Goal: Task Accomplishment & Management: Complete application form

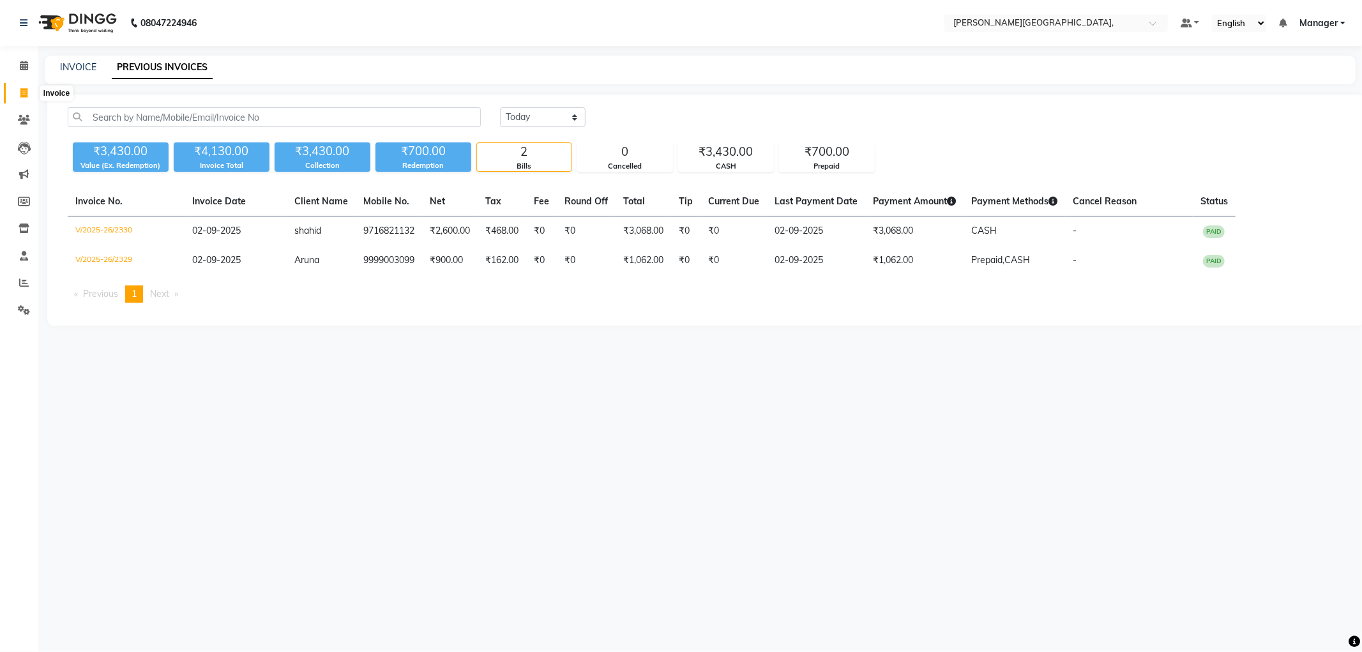
click at [27, 96] on span at bounding box center [24, 93] width 22 height 15
select select "service"
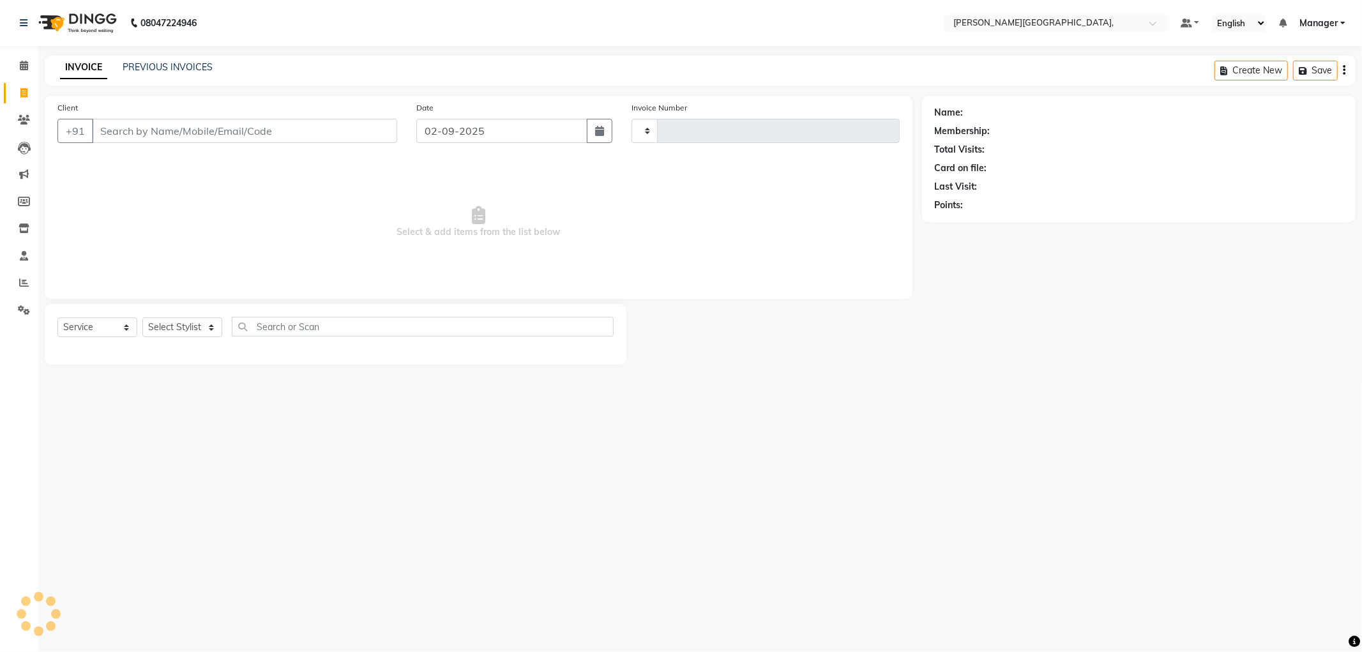
type input "2331"
select select "6483"
click at [213, 326] on select "Select Stylist [PERSON_NAME] [PERSON_NAME] gungun nails Manager [PERSON_NAME]" at bounding box center [182, 327] width 80 height 20
select select "83621"
click at [142, 318] on select "Select Stylist [PERSON_NAME] [PERSON_NAME] gungun nails Manager [PERSON_NAME]" at bounding box center [182, 327] width 80 height 20
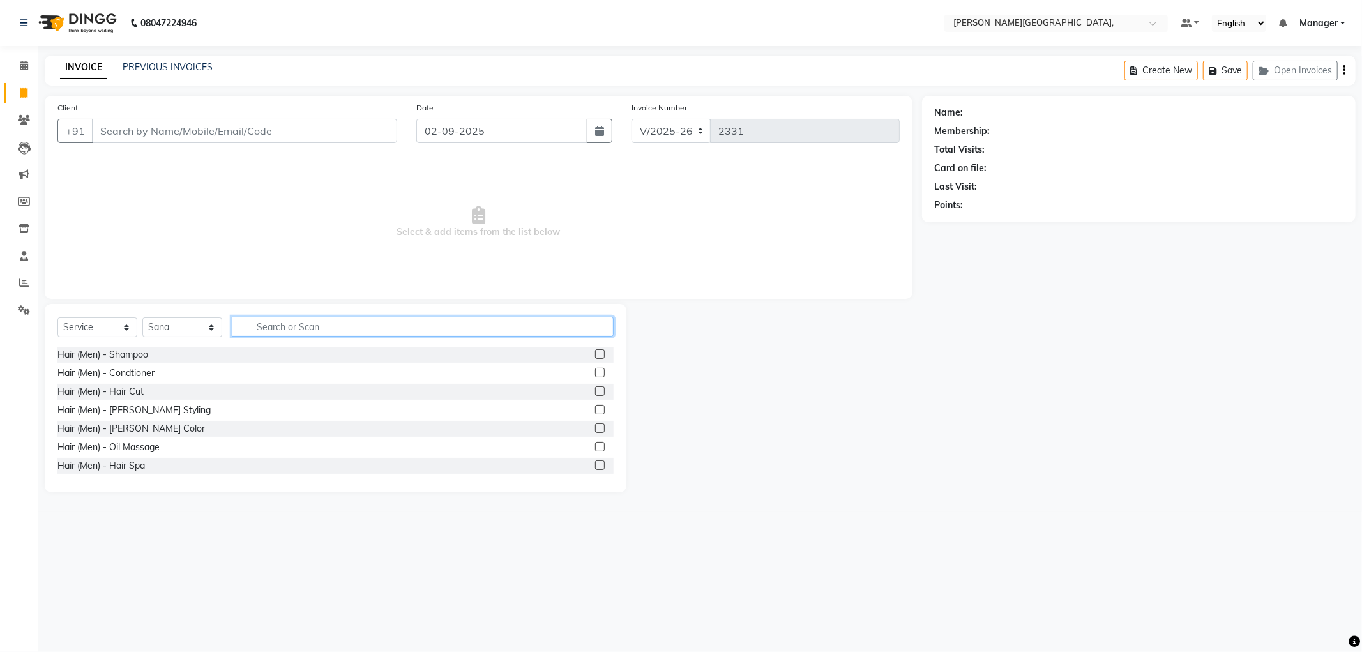
click at [269, 328] on input "text" at bounding box center [423, 327] width 382 height 20
type input "thre"
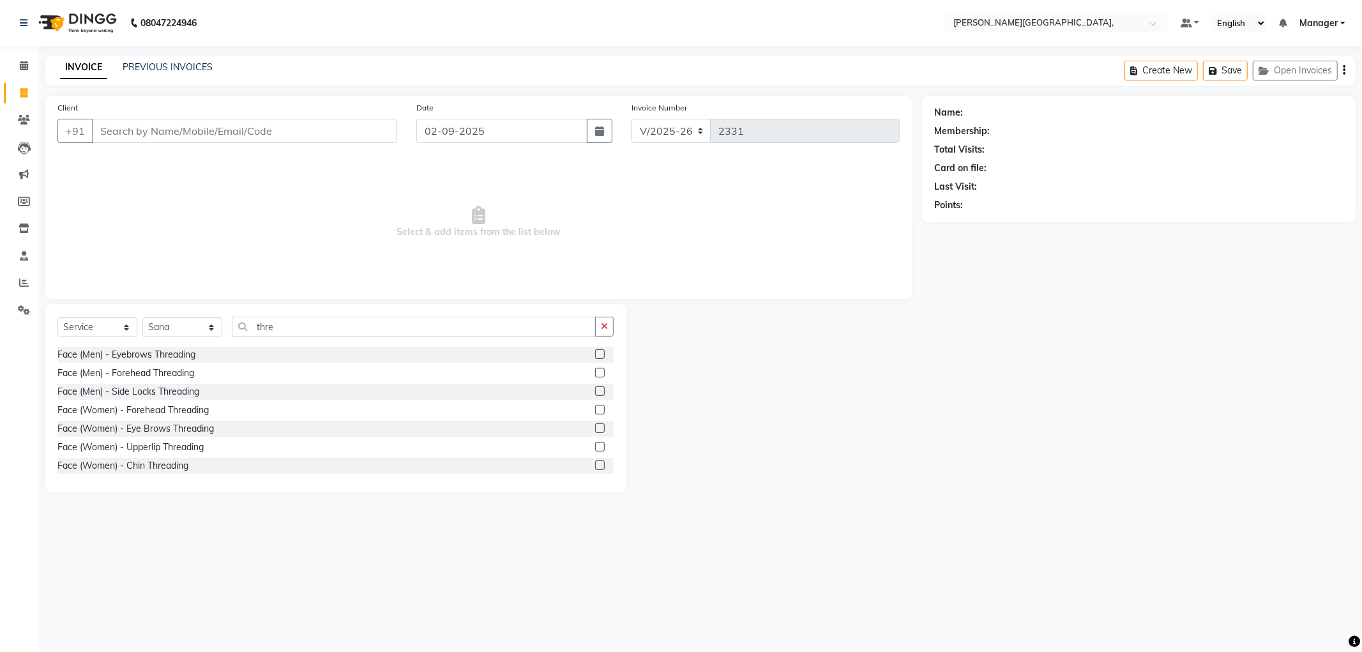
click at [595, 429] on label at bounding box center [600, 428] width 10 height 10
click at [595, 429] on input "checkbox" at bounding box center [599, 429] width 8 height 8
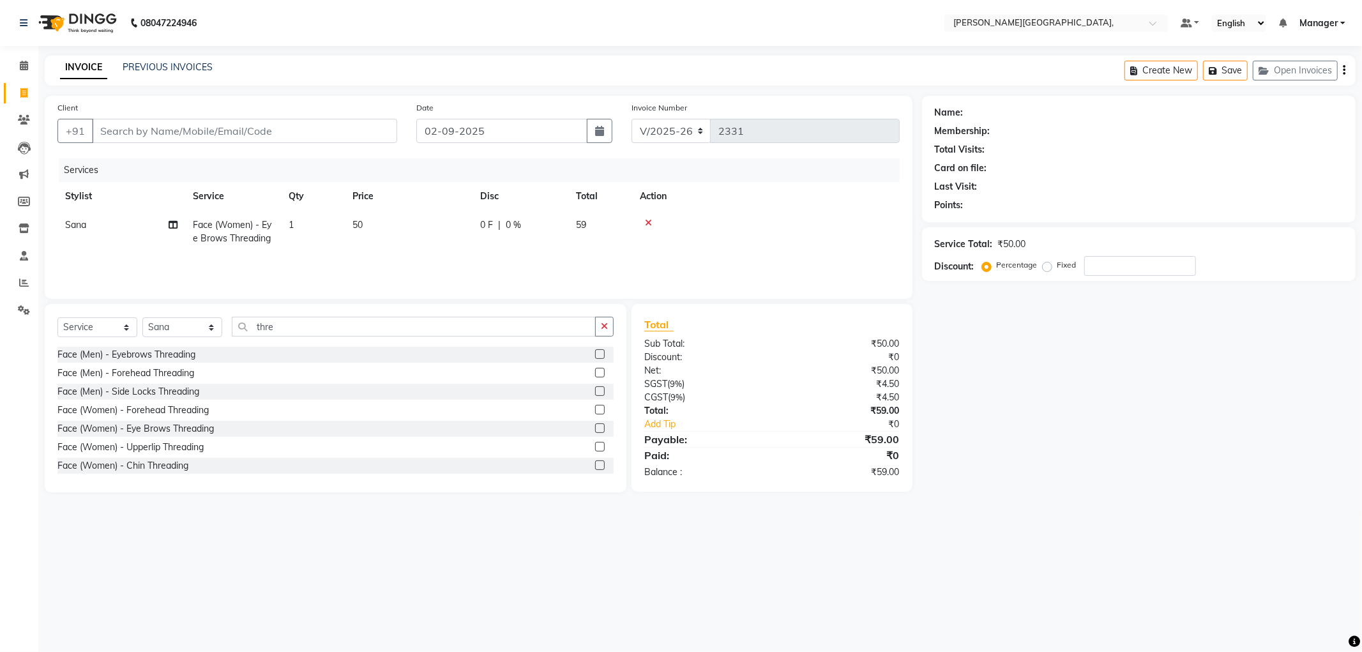
checkbox input "false"
click at [595, 446] on label at bounding box center [600, 447] width 10 height 10
click at [595, 446] on input "checkbox" at bounding box center [599, 447] width 8 height 8
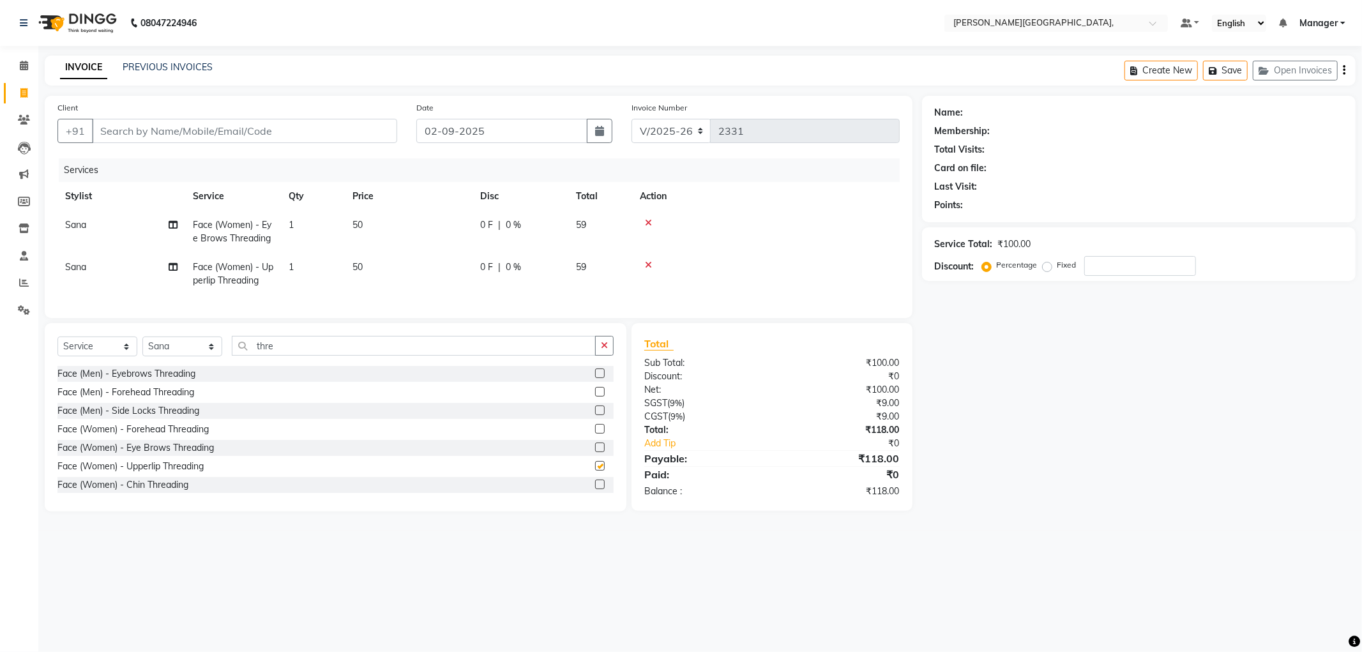
checkbox input "false"
click at [225, 133] on input "Client" at bounding box center [244, 131] width 305 height 24
type input "9"
type input "0"
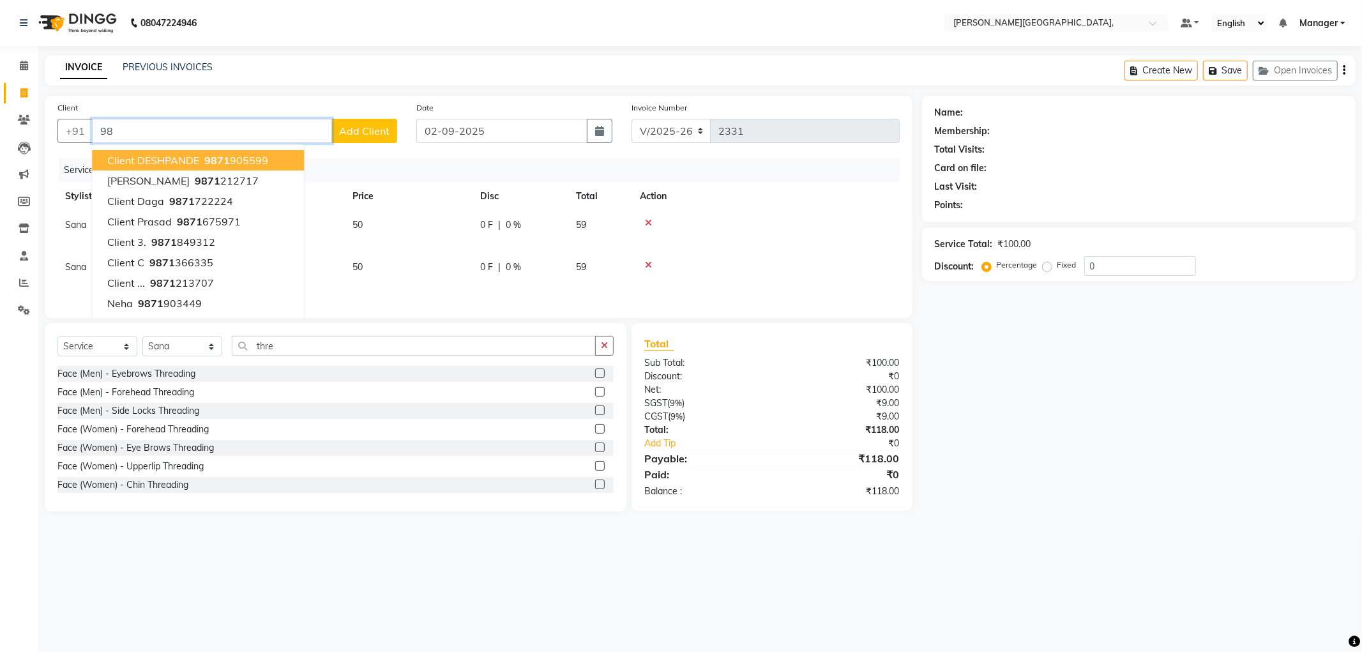
type input "9"
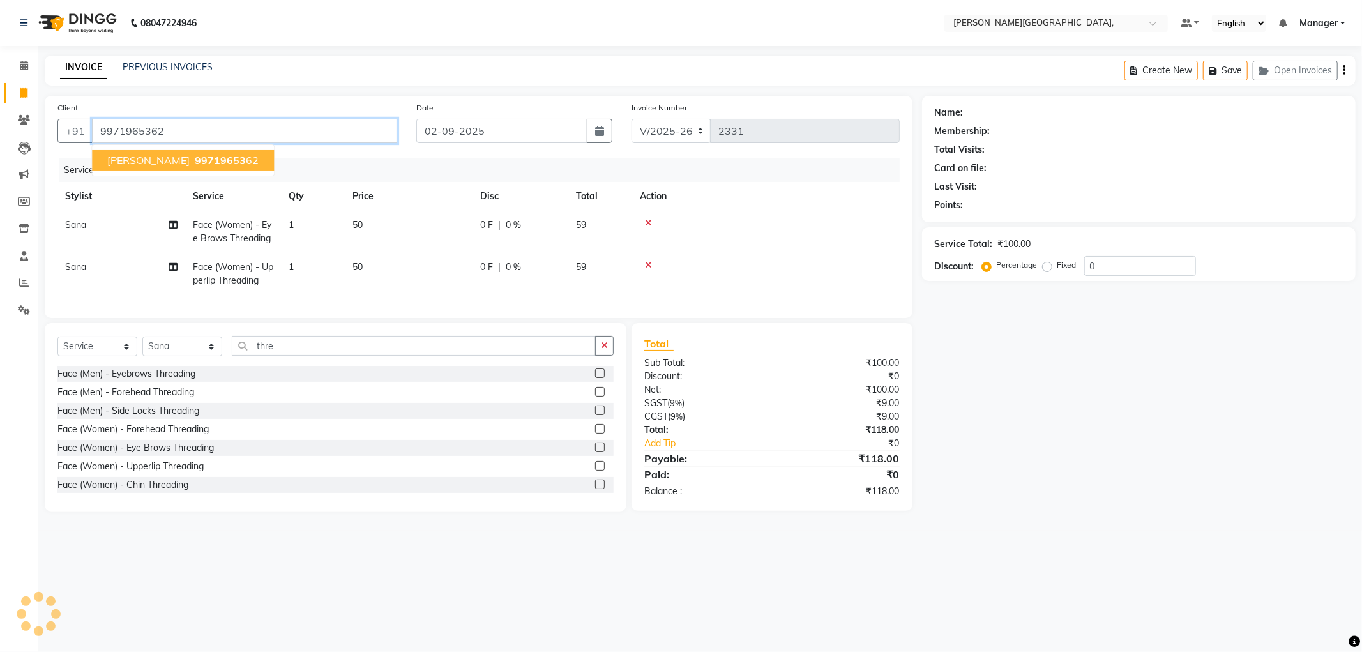
type input "9971965362"
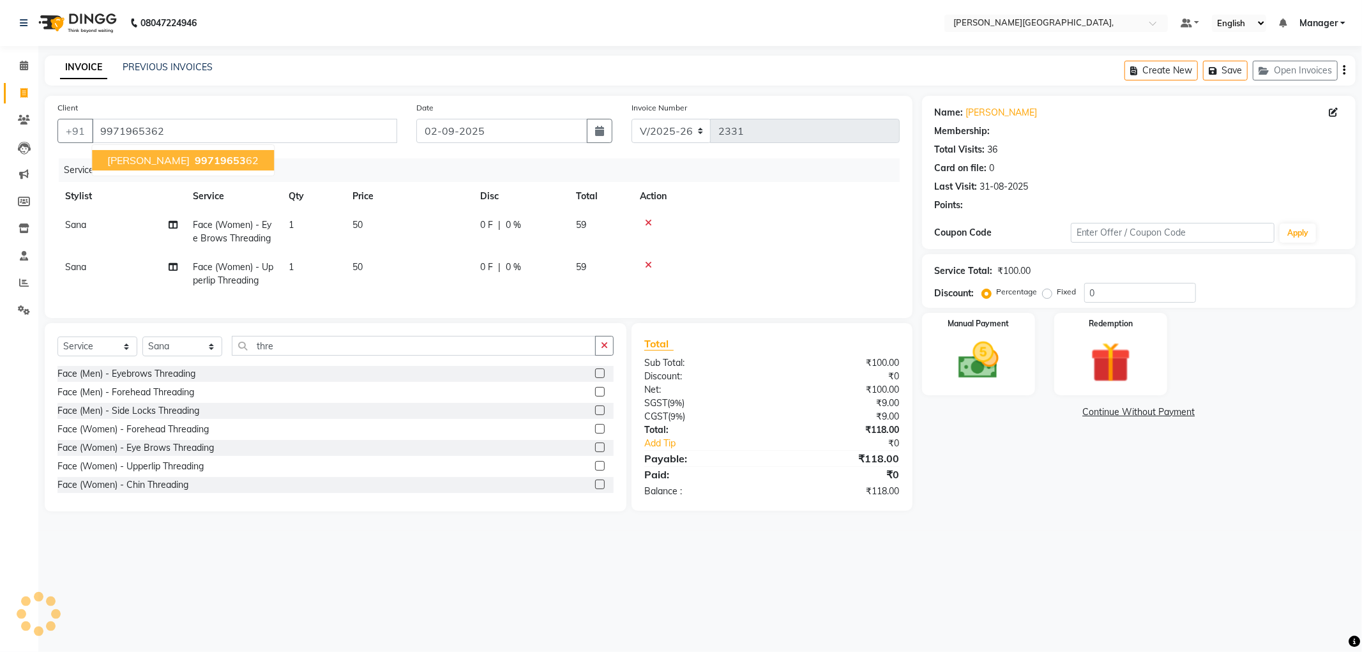
type input "30"
select select "1: Object"
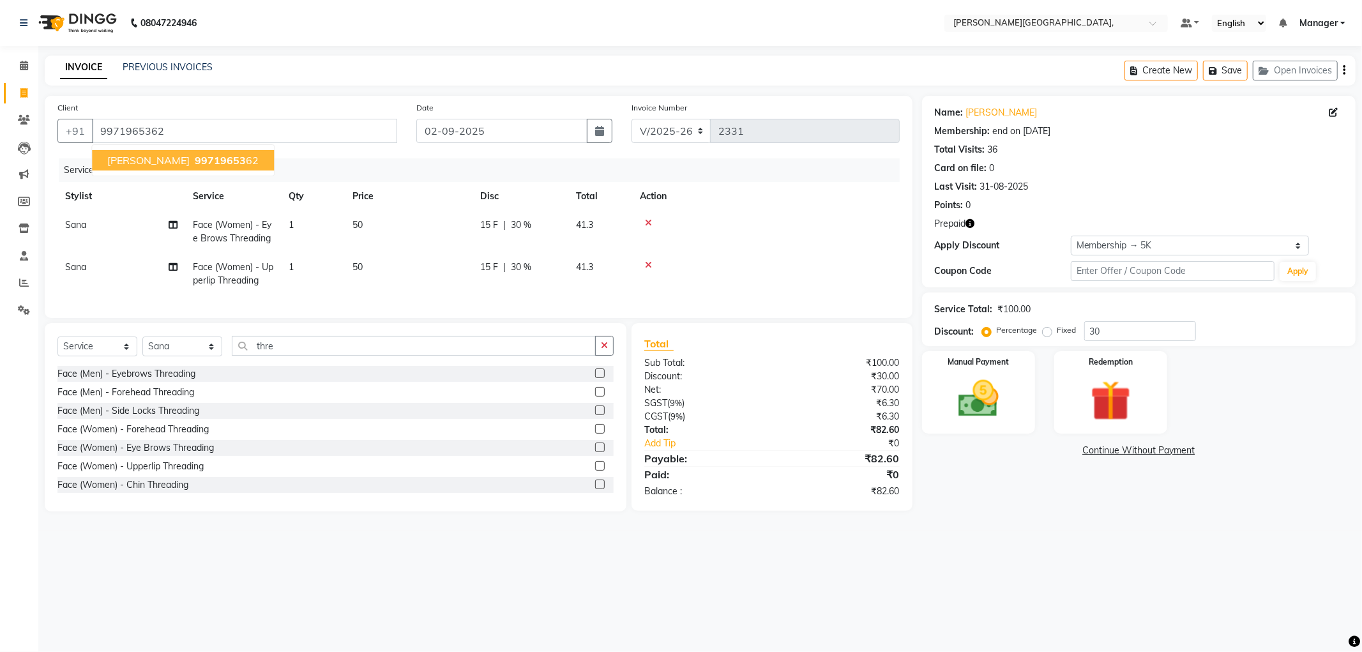
click at [195, 160] on span "99719653" at bounding box center [220, 160] width 51 height 13
type input "0"
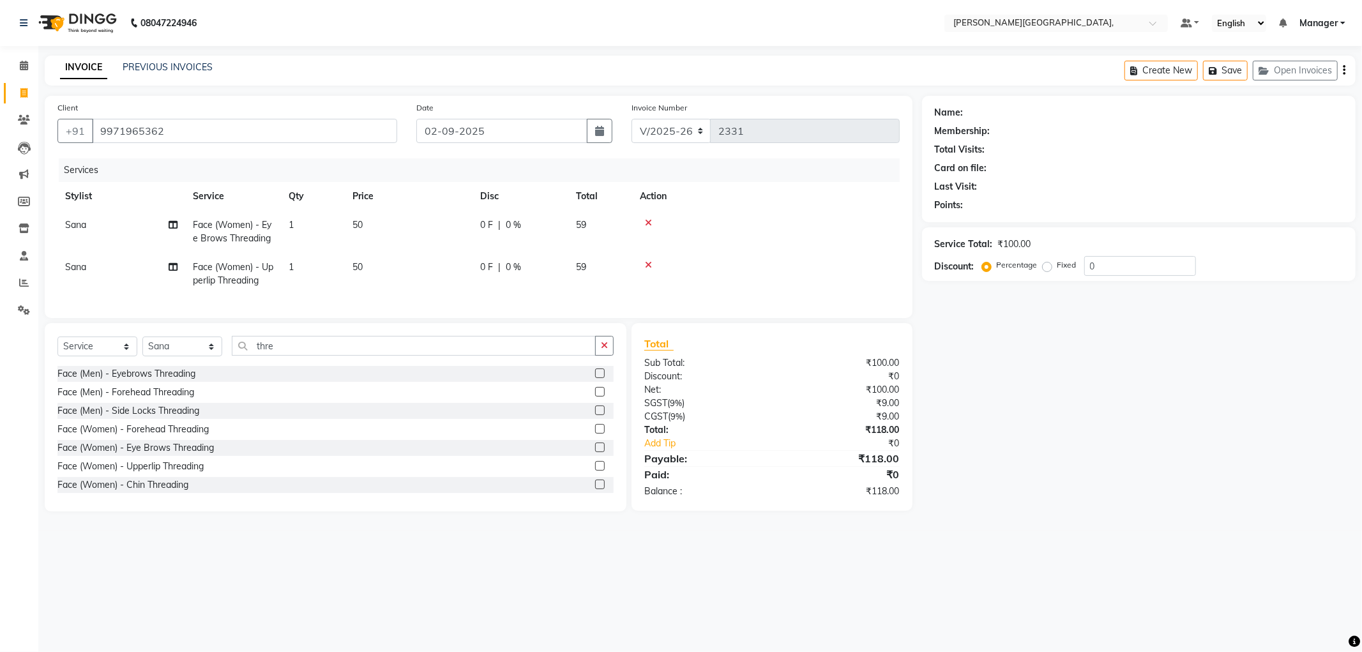
select select "1: Object"
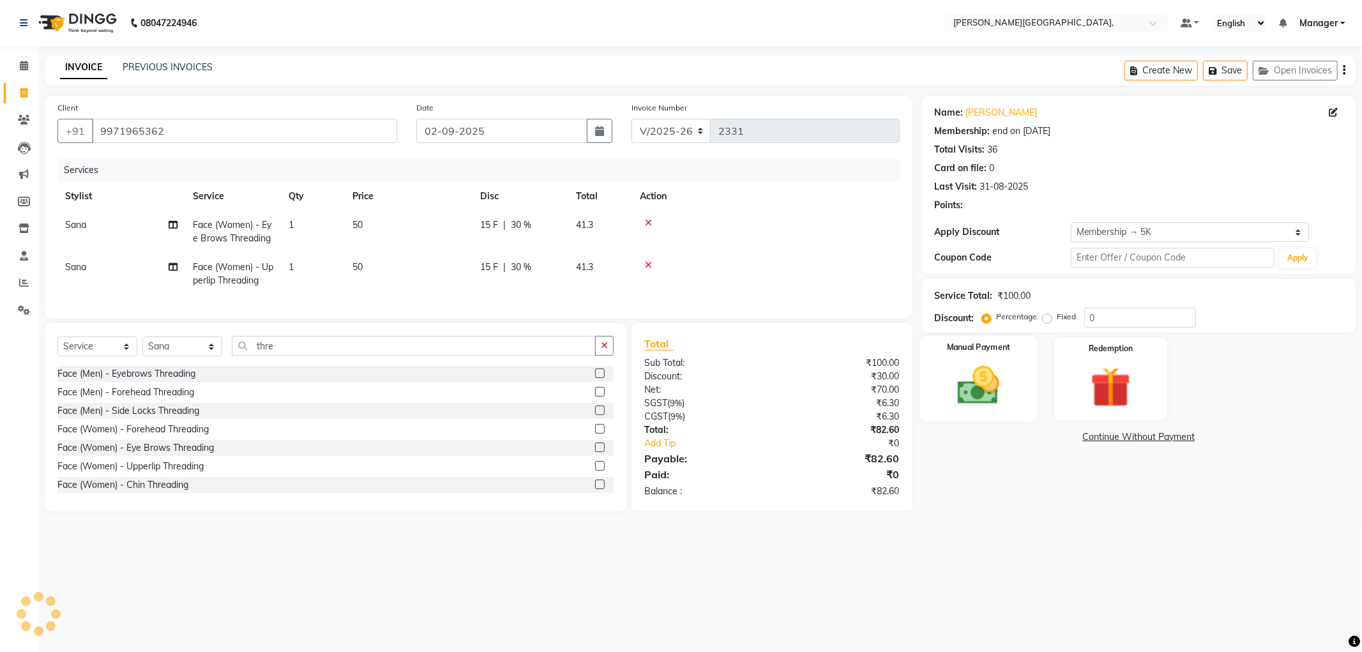
type input "30"
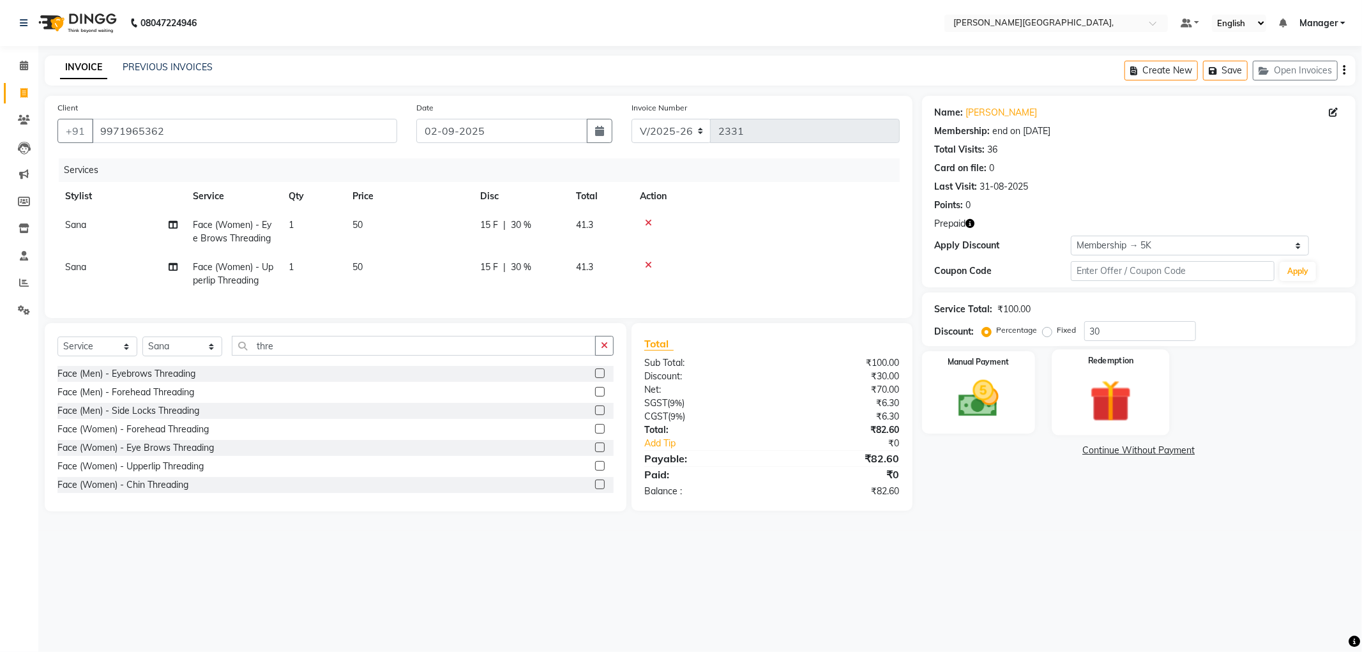
click at [1119, 383] on img at bounding box center [1110, 401] width 68 height 52
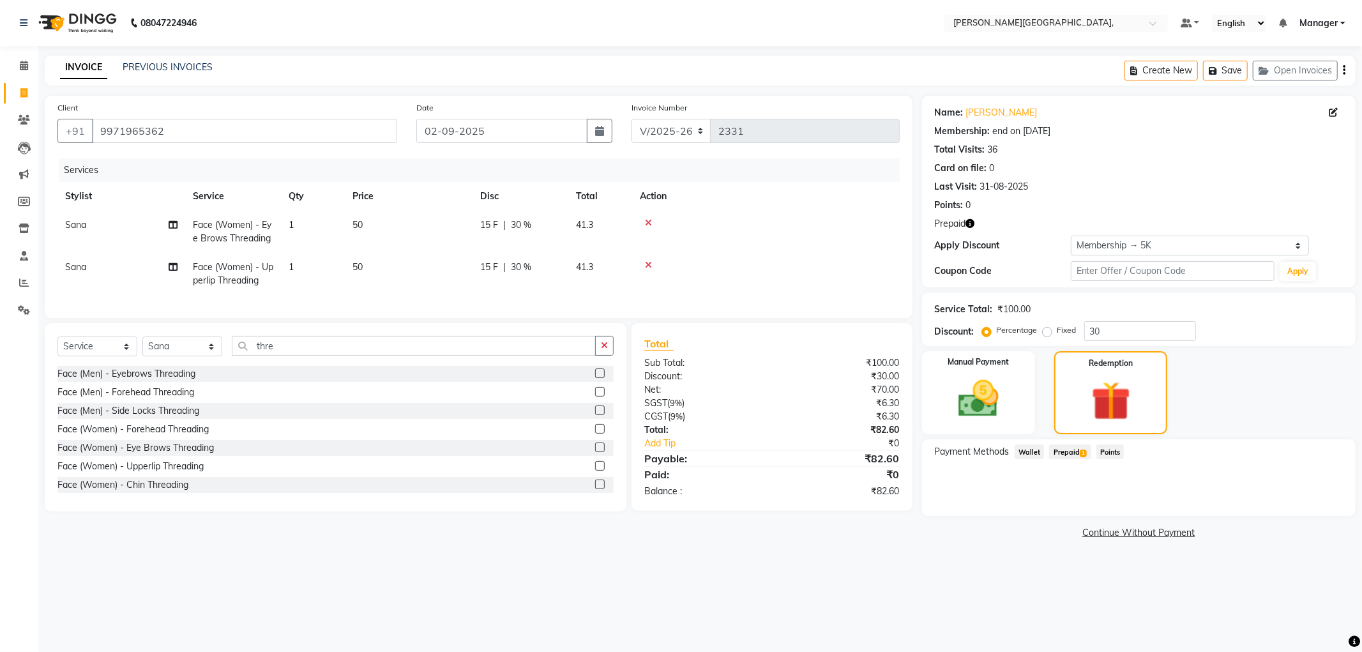
click at [1076, 447] on span "Prepaid 1" at bounding box center [1069, 451] width 41 height 15
click at [524, 226] on span "30 %" at bounding box center [521, 224] width 20 height 13
select select "83621"
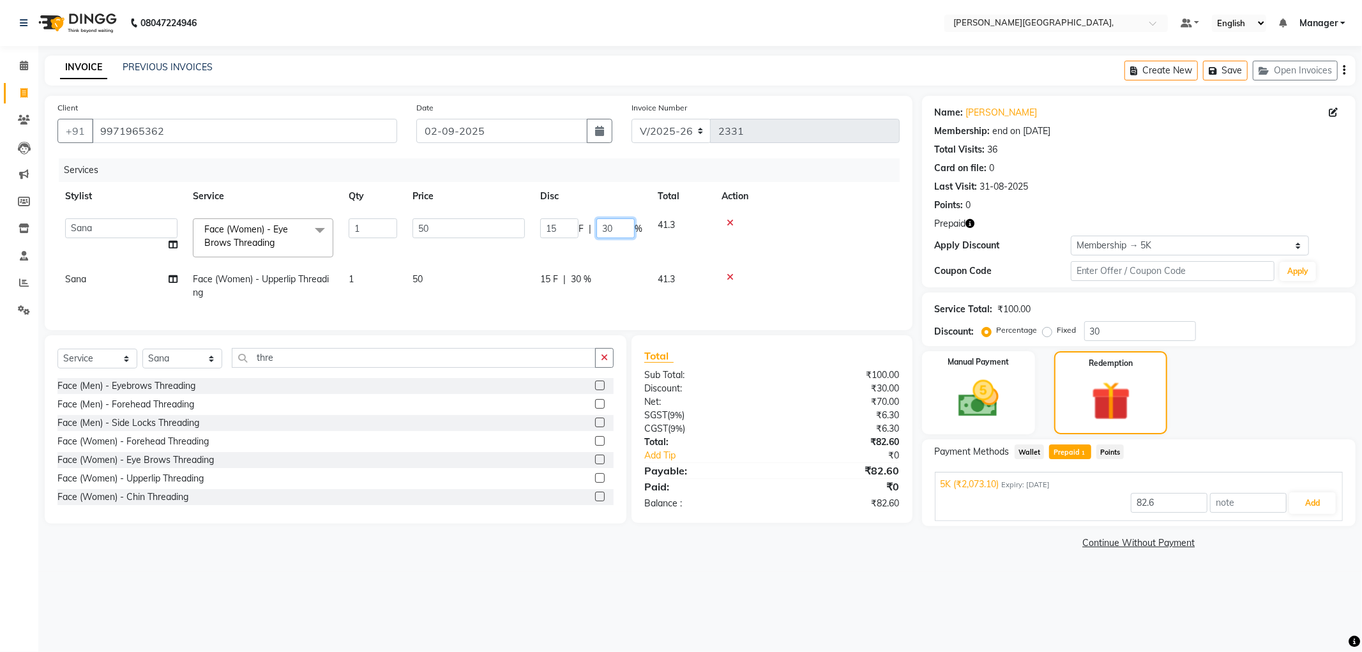
click at [621, 227] on input "30" at bounding box center [615, 228] width 38 height 20
type input "3"
type input "2073.1"
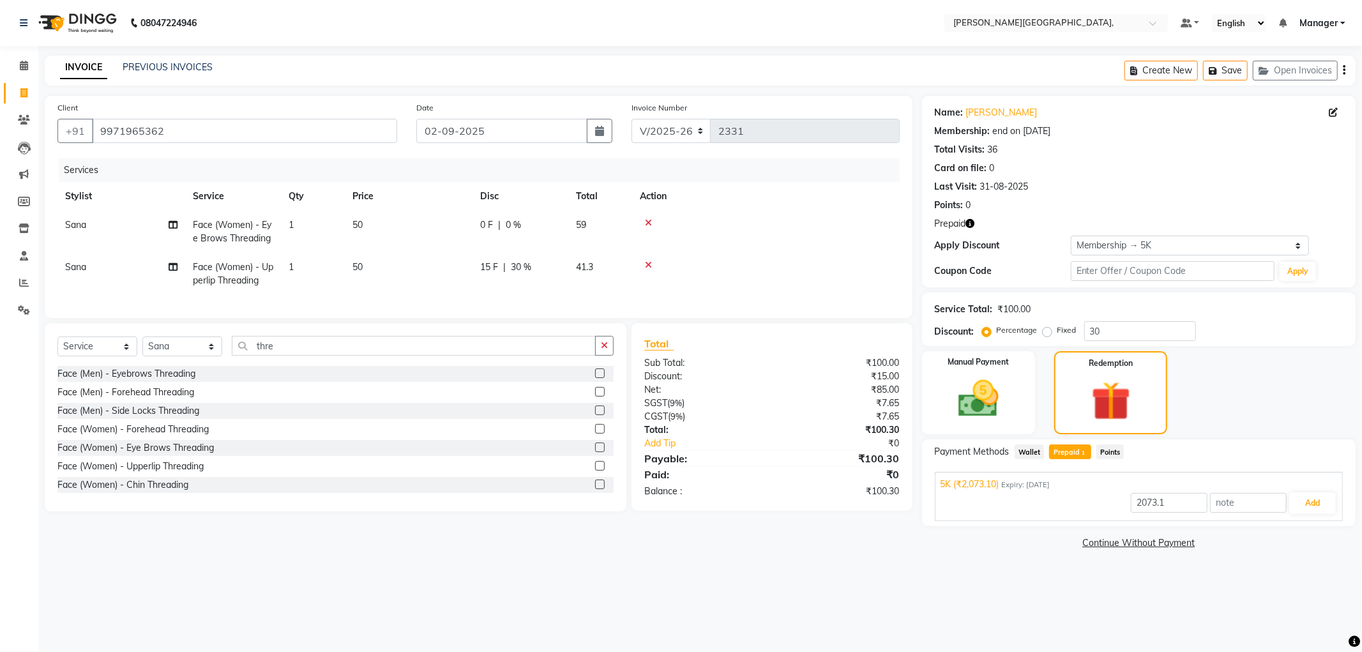
click at [583, 273] on tr "Sana Face (Women) - Upperlip Threading 1 50 15 F | 30 % 41.3" at bounding box center [478, 274] width 842 height 42
click at [518, 264] on span "30 %" at bounding box center [521, 266] width 20 height 13
select select "83621"
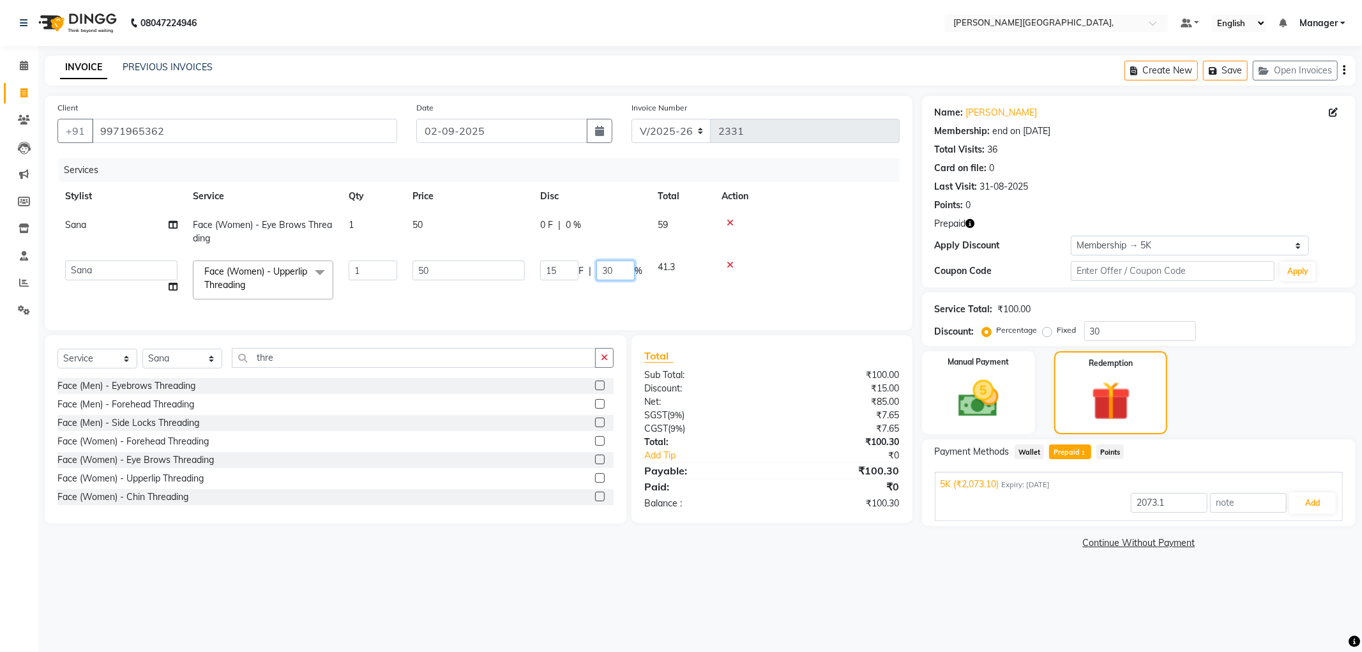
click at [617, 272] on input "30" at bounding box center [615, 270] width 38 height 20
type input "3"
click at [599, 285] on tr "[PERSON_NAME] [PERSON_NAME] gungun nails Manager [PERSON_NAME] Face (Women) - U…" at bounding box center [478, 280] width 842 height 54
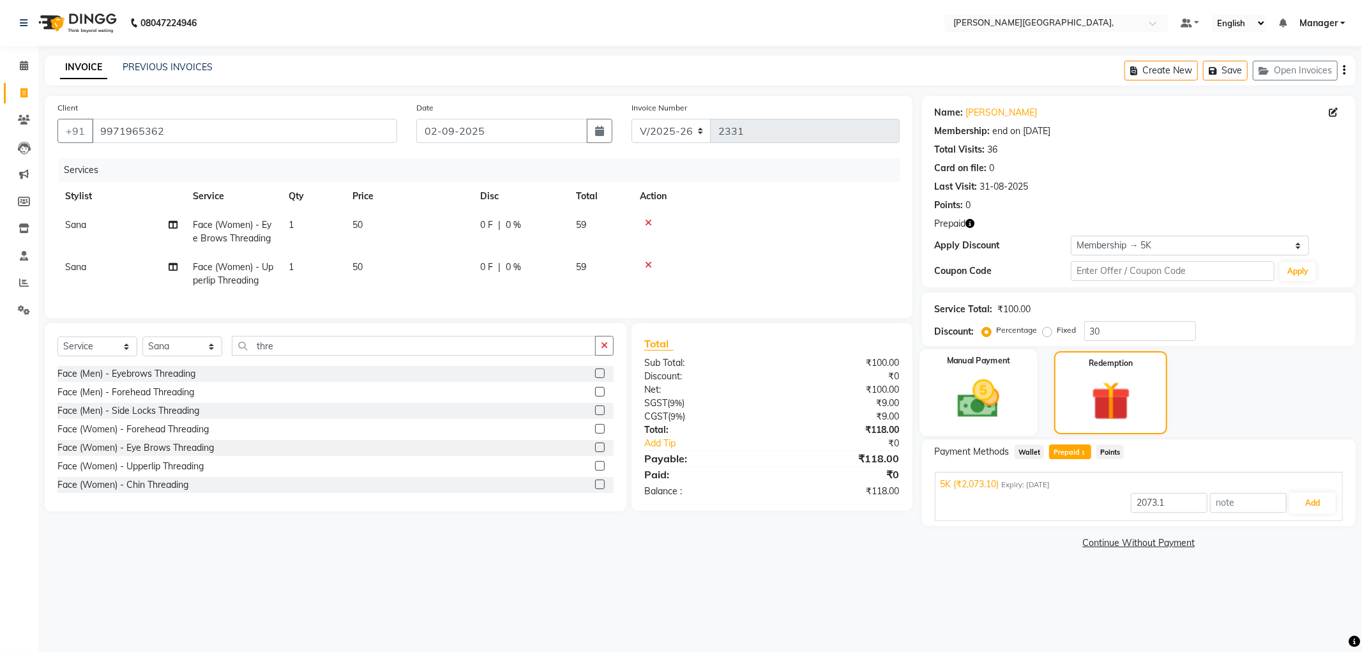
click at [988, 389] on img at bounding box center [978, 399] width 68 height 49
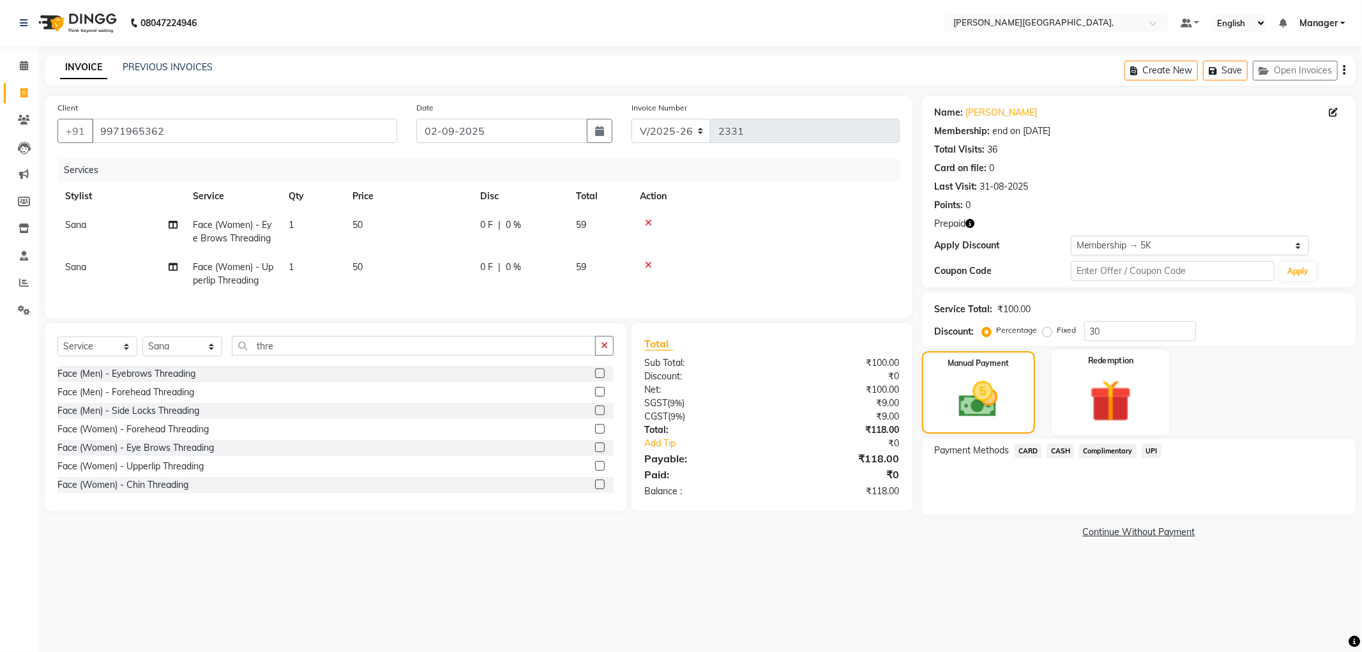
click at [1110, 392] on img at bounding box center [1110, 401] width 68 height 52
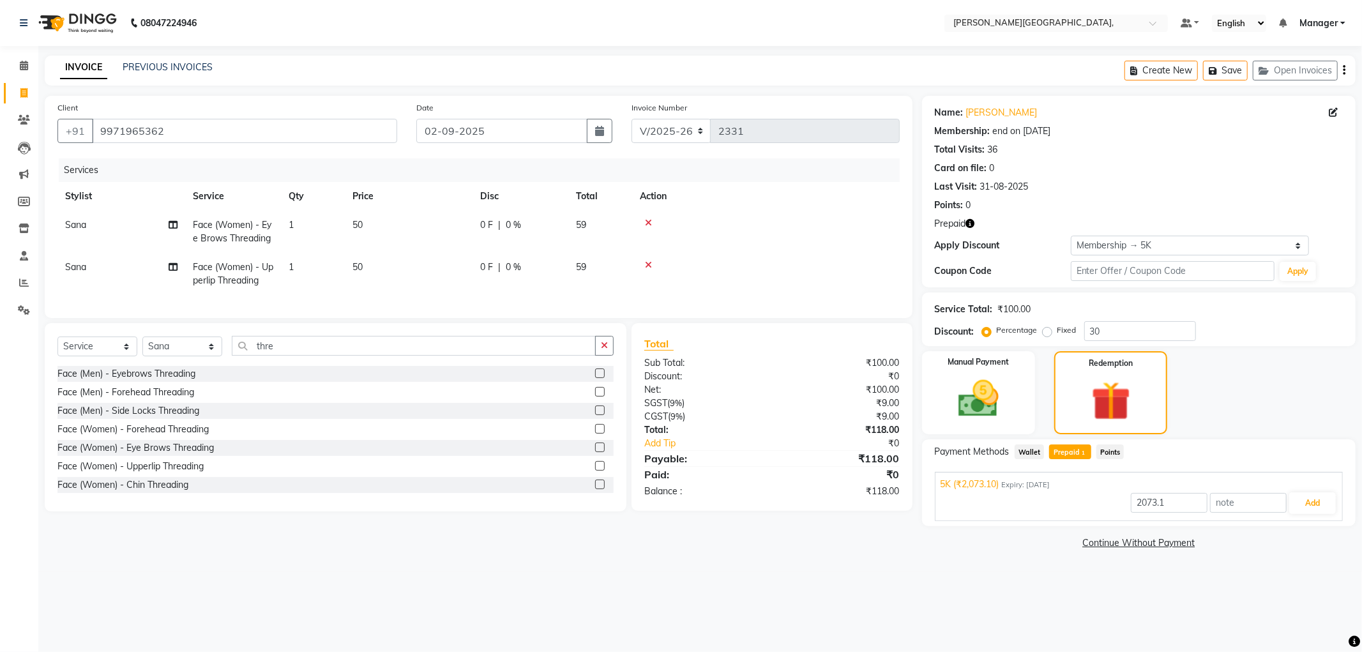
click at [1071, 452] on span "Prepaid 1" at bounding box center [1069, 451] width 41 height 15
type input "118"
click at [1313, 504] on button "Add" at bounding box center [1312, 503] width 47 height 22
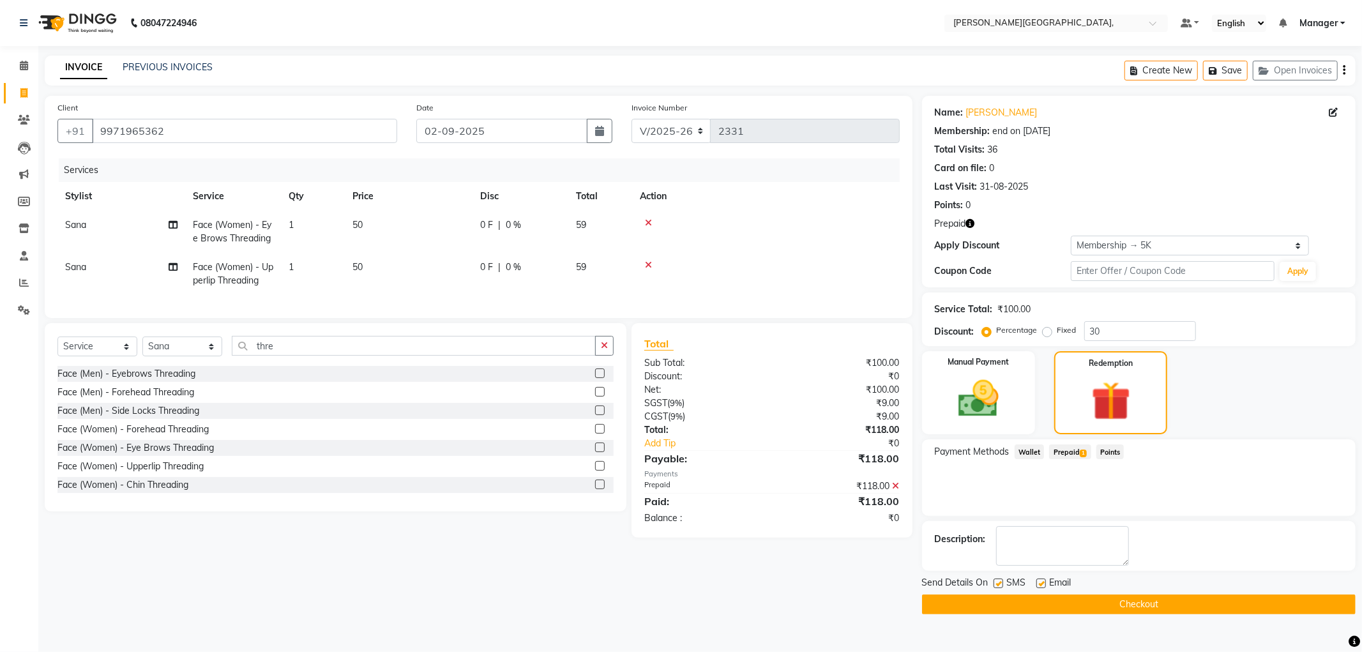
click at [1157, 603] on button "Checkout" at bounding box center [1139, 604] width 434 height 20
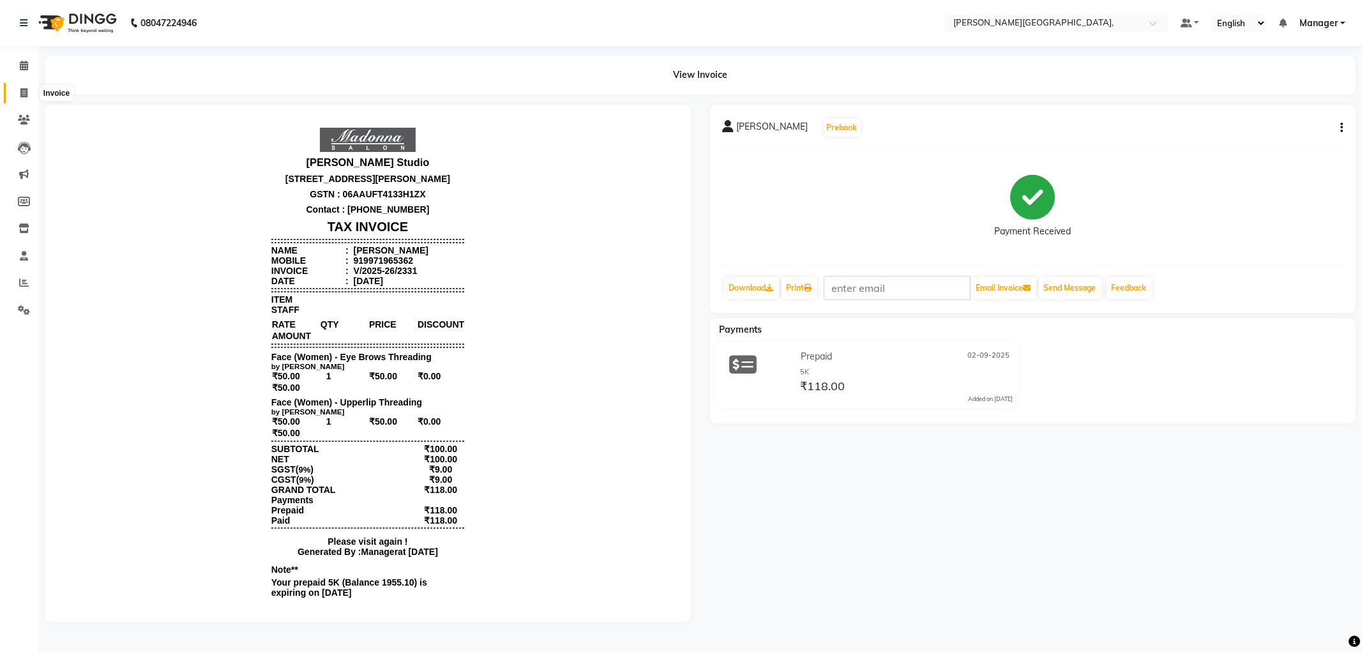
click at [29, 91] on span at bounding box center [24, 93] width 22 height 15
select select "service"
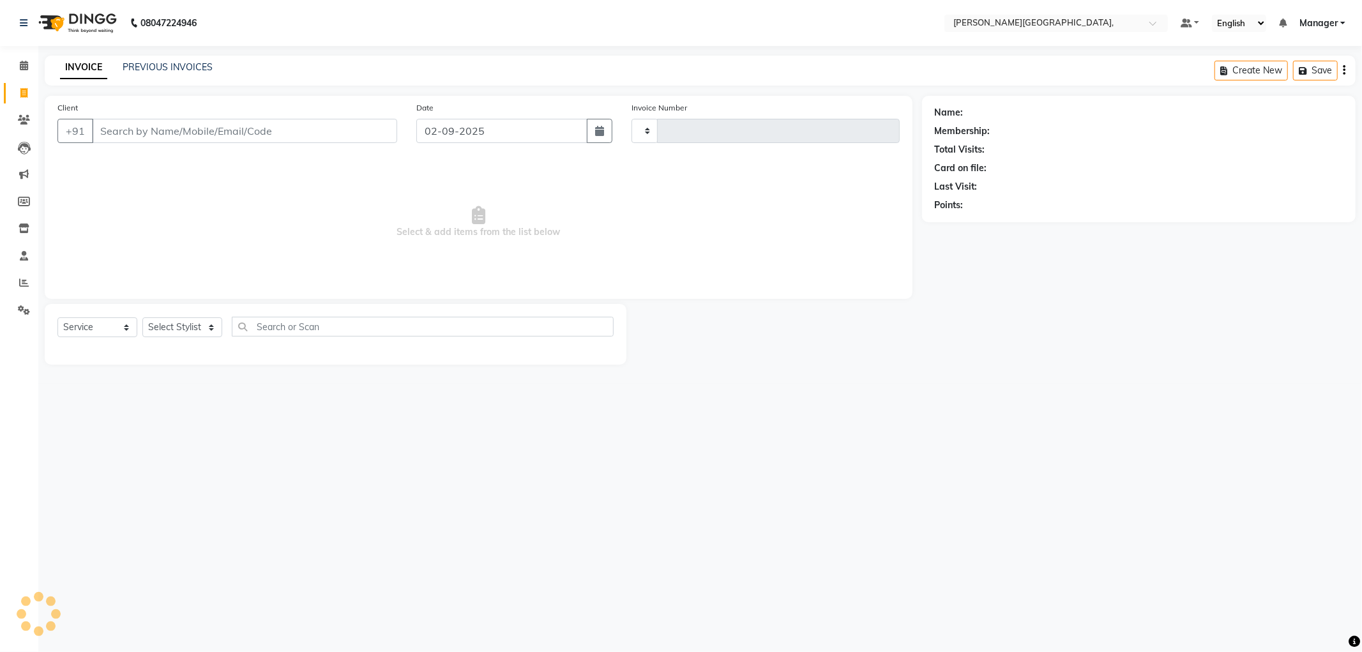
type input "2332"
select select "6483"
click at [147, 71] on link "PREVIOUS INVOICES" at bounding box center [168, 66] width 90 height 11
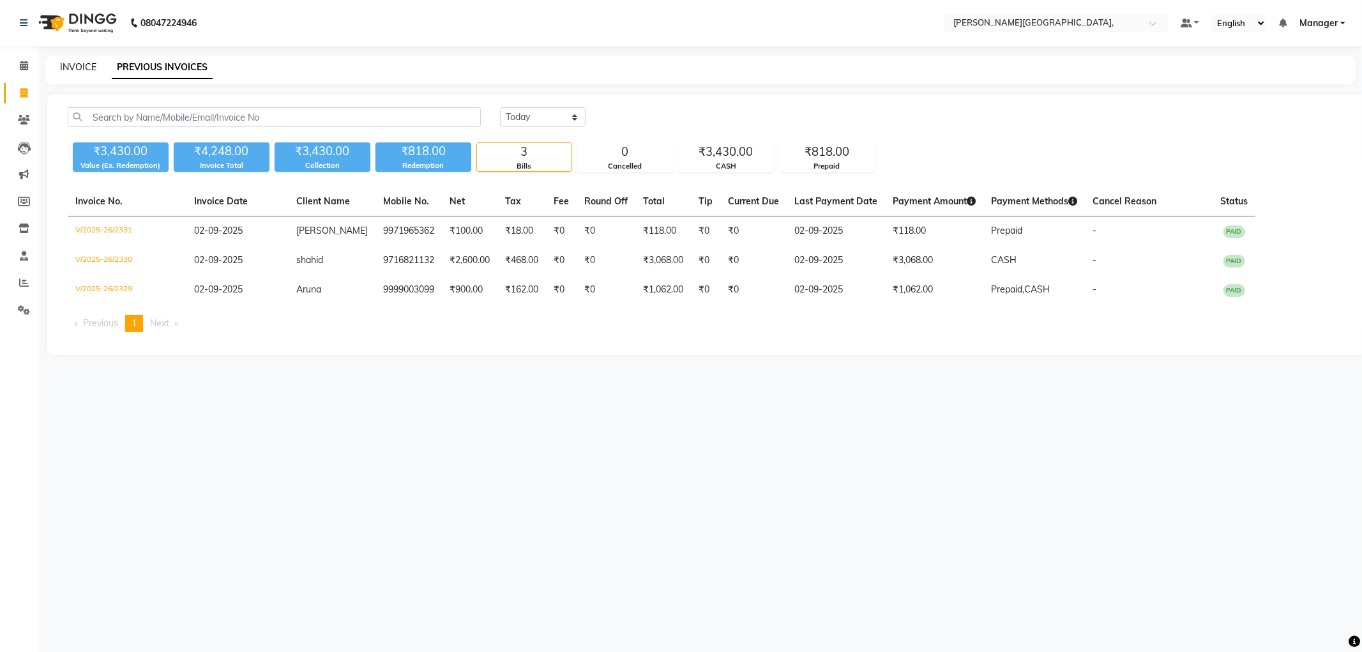
click at [79, 66] on link "INVOICE" at bounding box center [78, 66] width 36 height 11
select select "6483"
select select "service"
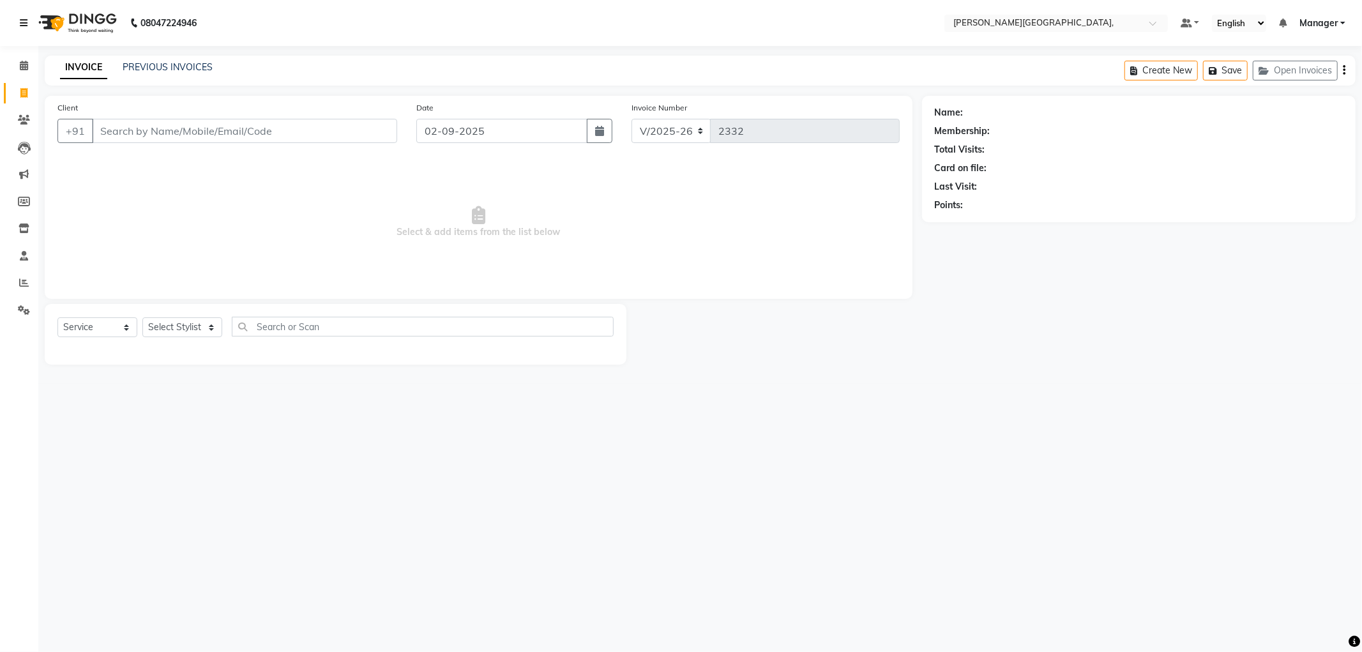
drag, startPoint x: 79, startPoint y: 66, endPoint x: 24, endPoint y: 14, distance: 75.9
click at [78, 66] on link "INVOICE" at bounding box center [83, 67] width 47 height 23
click at [149, 71] on link "PREVIOUS INVOICES" at bounding box center [168, 66] width 90 height 11
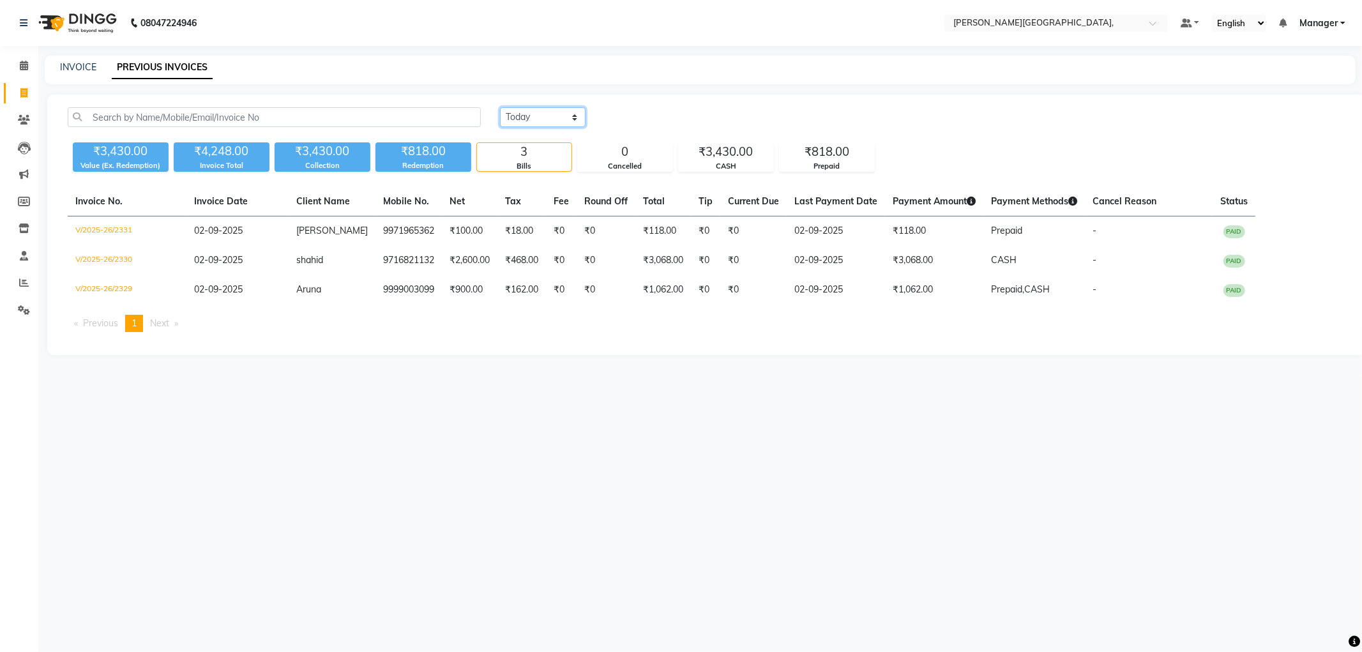
click at [573, 117] on select "[DATE] [DATE] Custom Range" at bounding box center [543, 117] width 86 height 20
select select "[DATE]"
click at [500, 107] on select "[DATE] [DATE] Custom Range" at bounding box center [543, 117] width 86 height 20
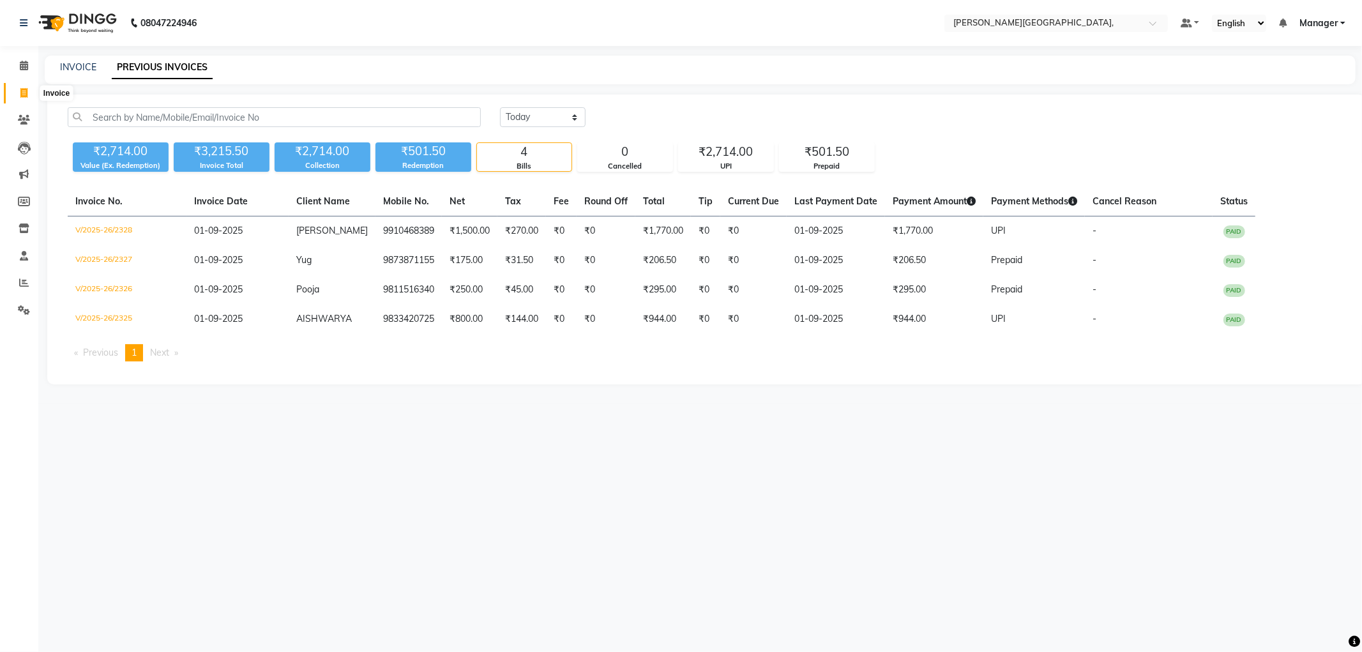
click at [14, 92] on span at bounding box center [24, 93] width 22 height 15
select select "6483"
select select "service"
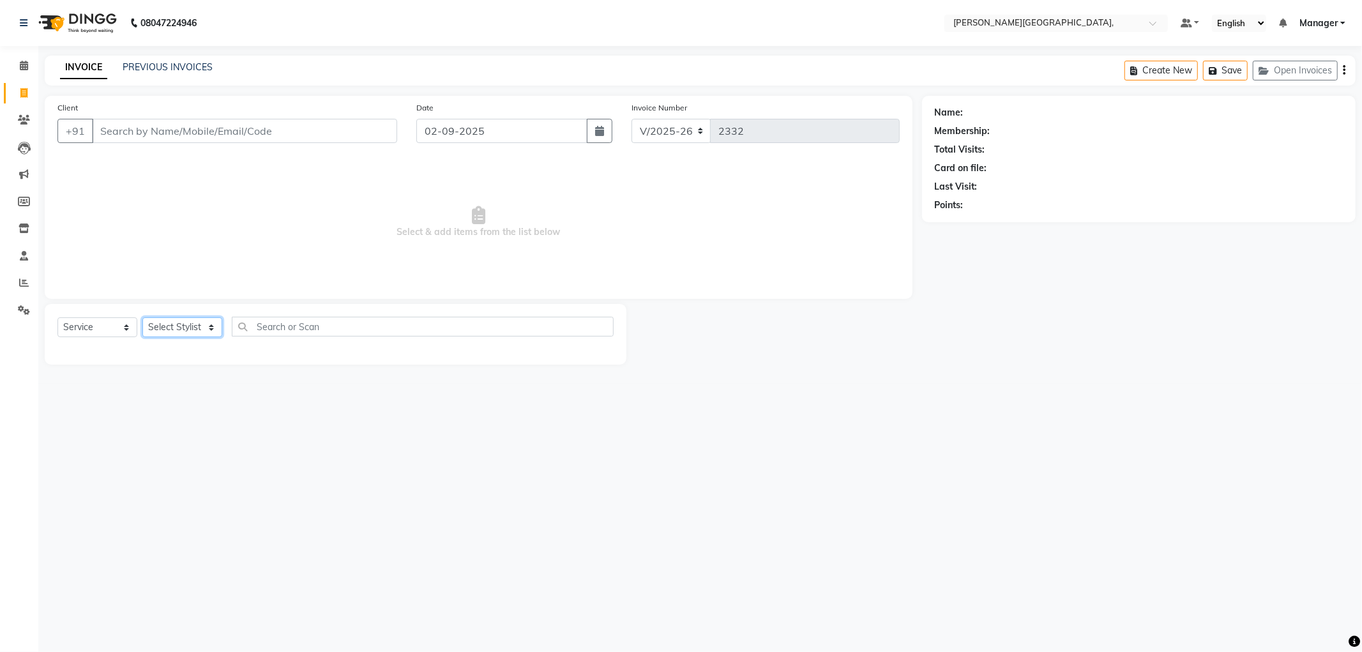
click at [206, 329] on select "Select Stylist [PERSON_NAME] [PERSON_NAME] gungun nails Manager [PERSON_NAME]" at bounding box center [182, 327] width 80 height 20
select select "83621"
click at [142, 318] on select "Select Stylist [PERSON_NAME] [PERSON_NAME] gungun nails Manager [PERSON_NAME]" at bounding box center [182, 327] width 80 height 20
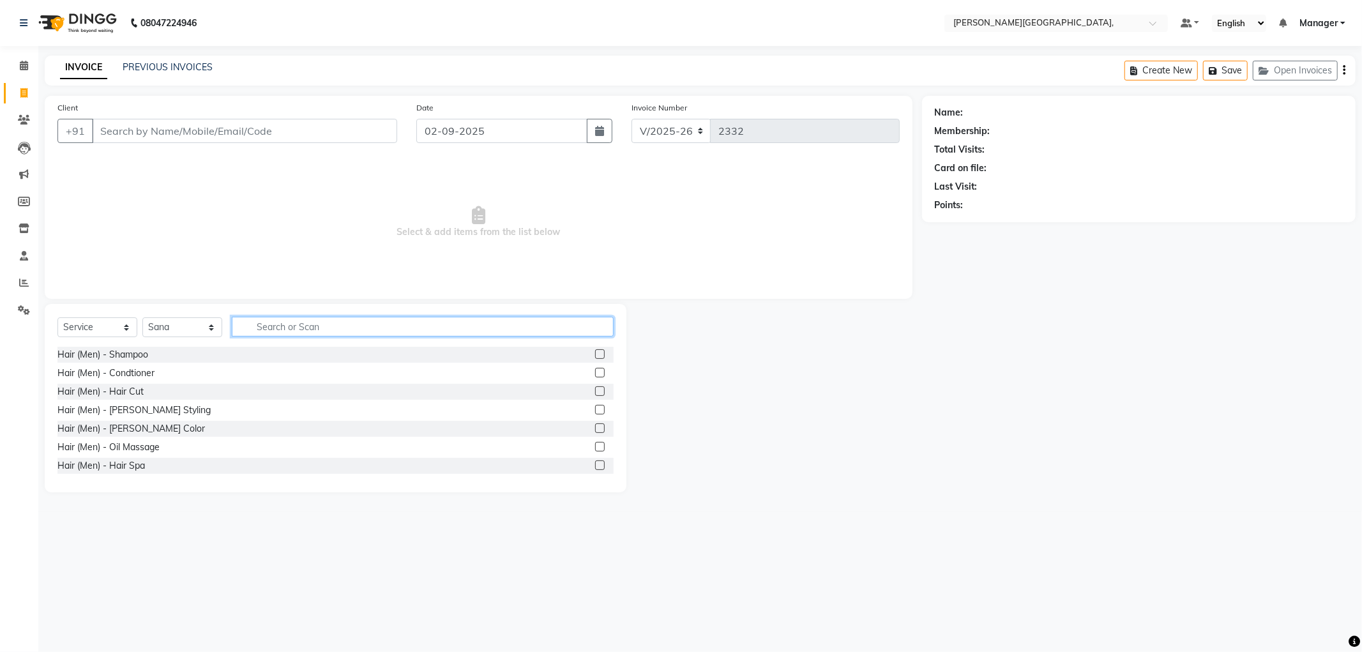
drag, startPoint x: 272, startPoint y: 326, endPoint x: 275, endPoint y: 336, distance: 10.5
click at [272, 332] on input "text" at bounding box center [423, 327] width 382 height 20
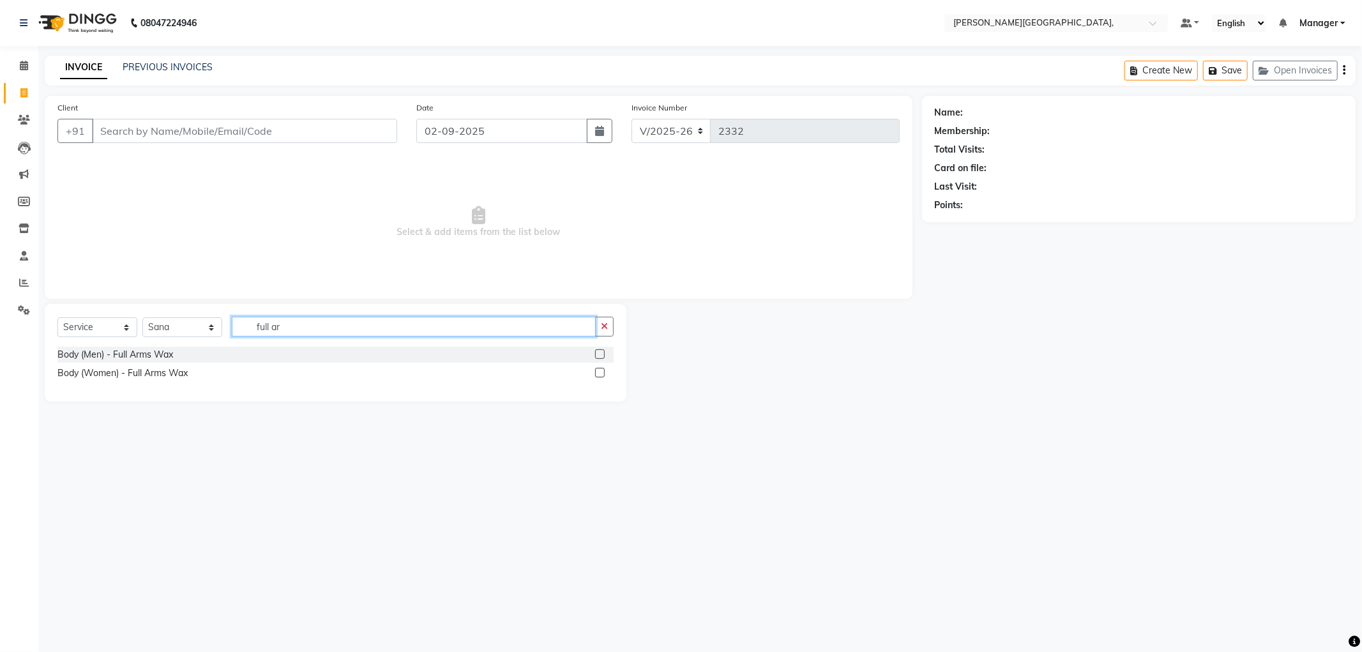
type input "full ar"
click at [603, 372] on label at bounding box center [600, 373] width 10 height 10
click at [603, 372] on input "checkbox" at bounding box center [599, 373] width 8 height 8
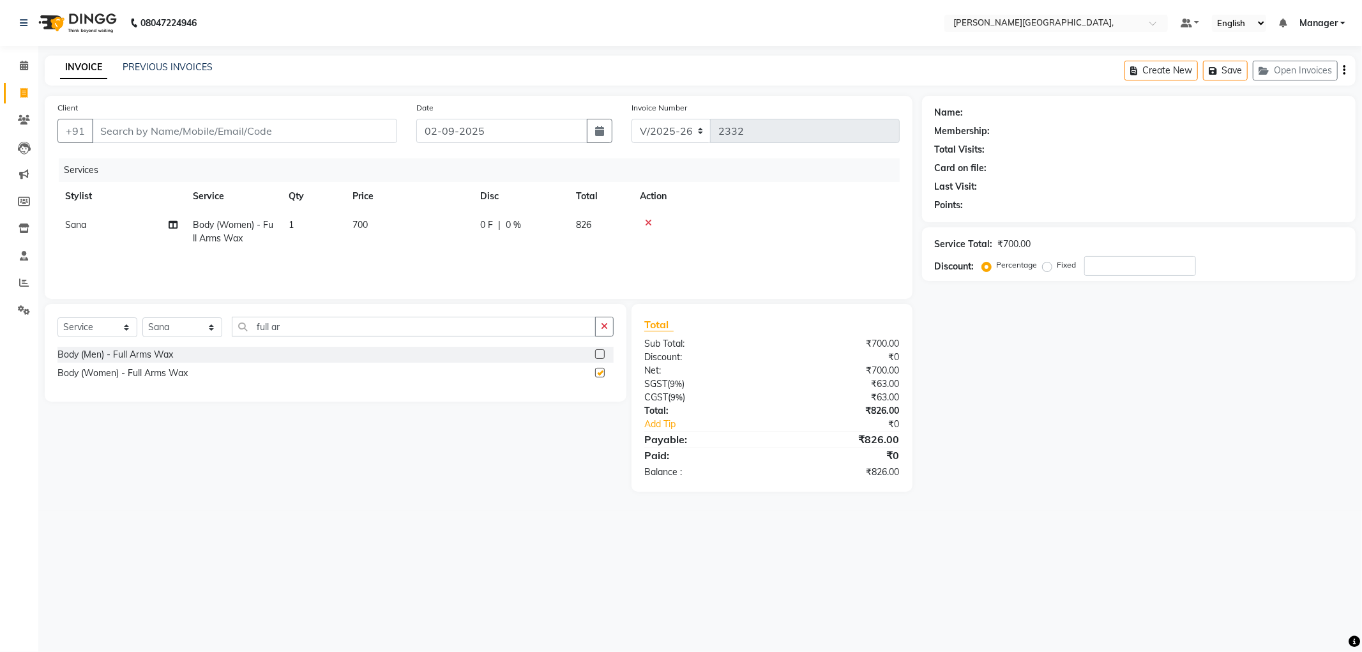
checkbox input "false"
click at [289, 331] on input "full ar" at bounding box center [414, 327] width 364 height 20
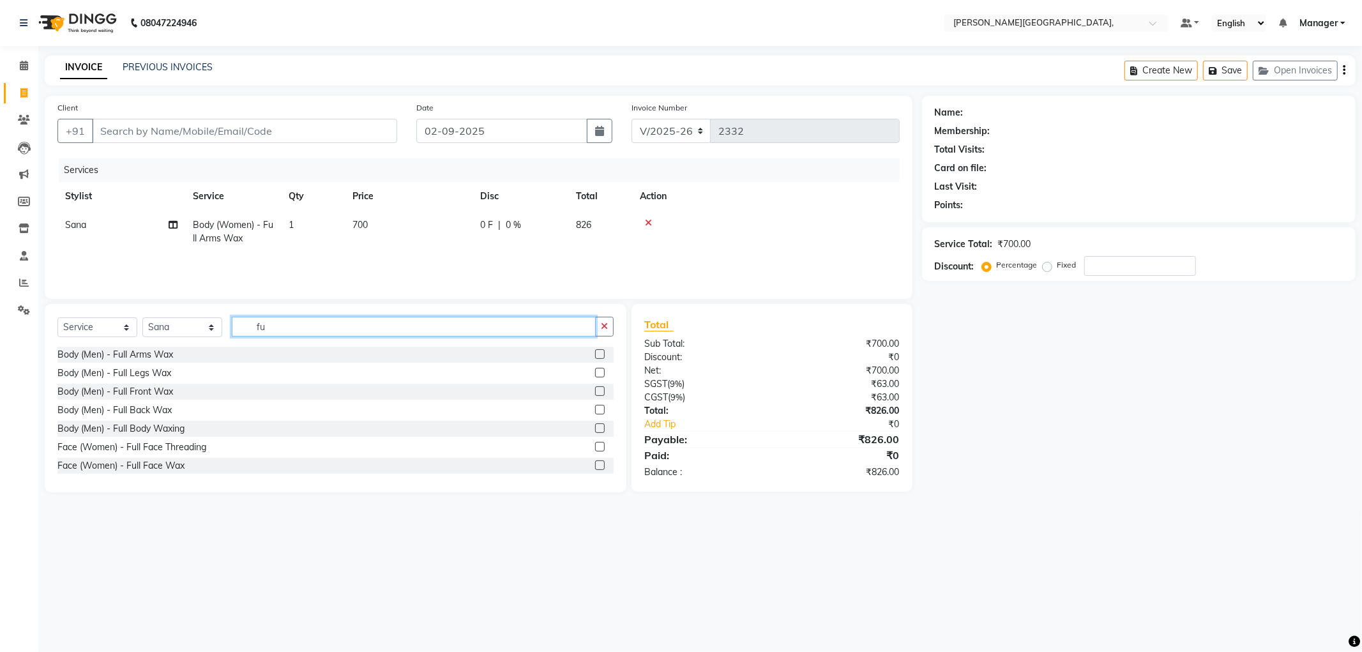
type input "f"
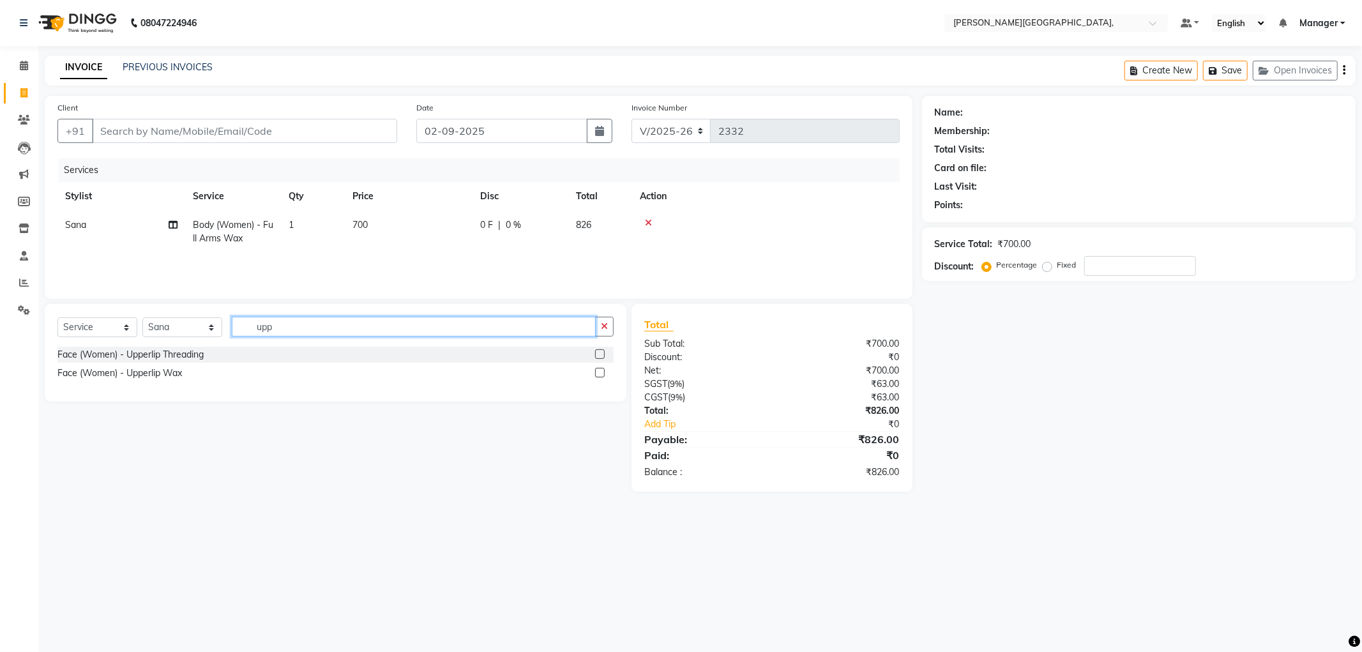
type input "upp"
click at [598, 372] on label at bounding box center [600, 373] width 10 height 10
click at [598, 372] on input "checkbox" at bounding box center [599, 373] width 8 height 8
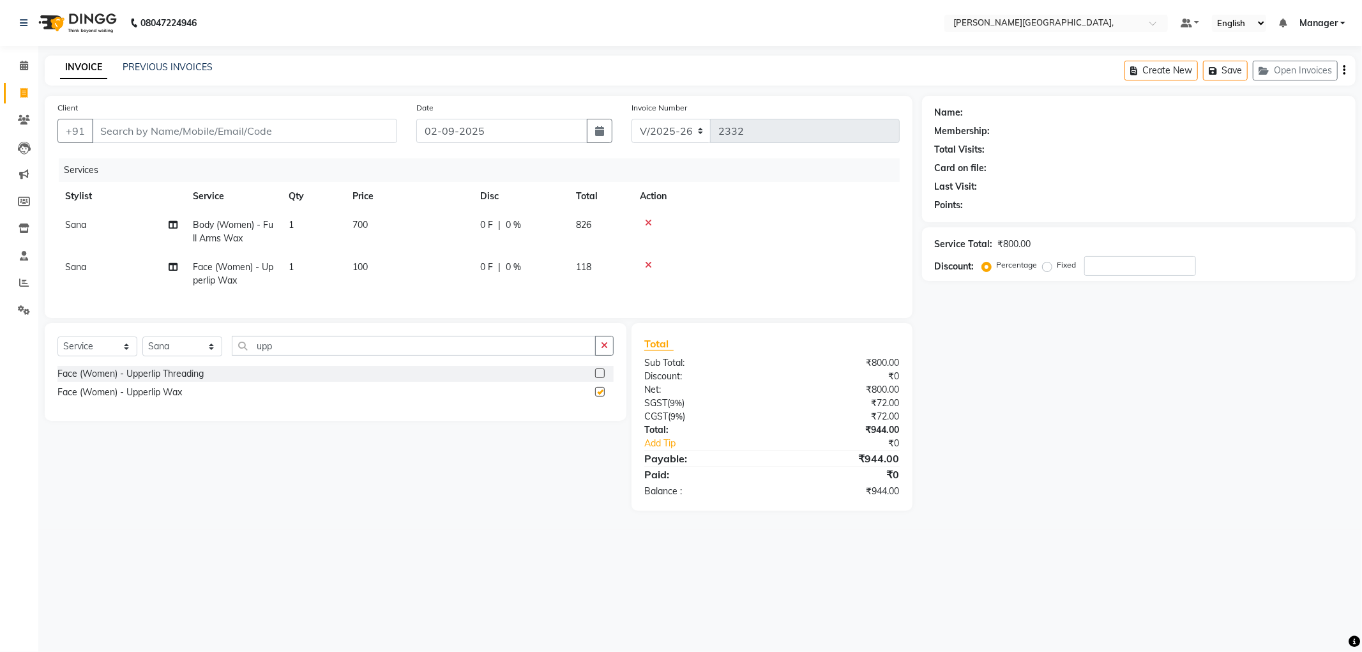
checkbox input "false"
click at [266, 133] on input "Client" at bounding box center [244, 131] width 305 height 24
type input "8"
type input "0"
click at [177, 163] on span "8989131" at bounding box center [159, 160] width 45 height 13
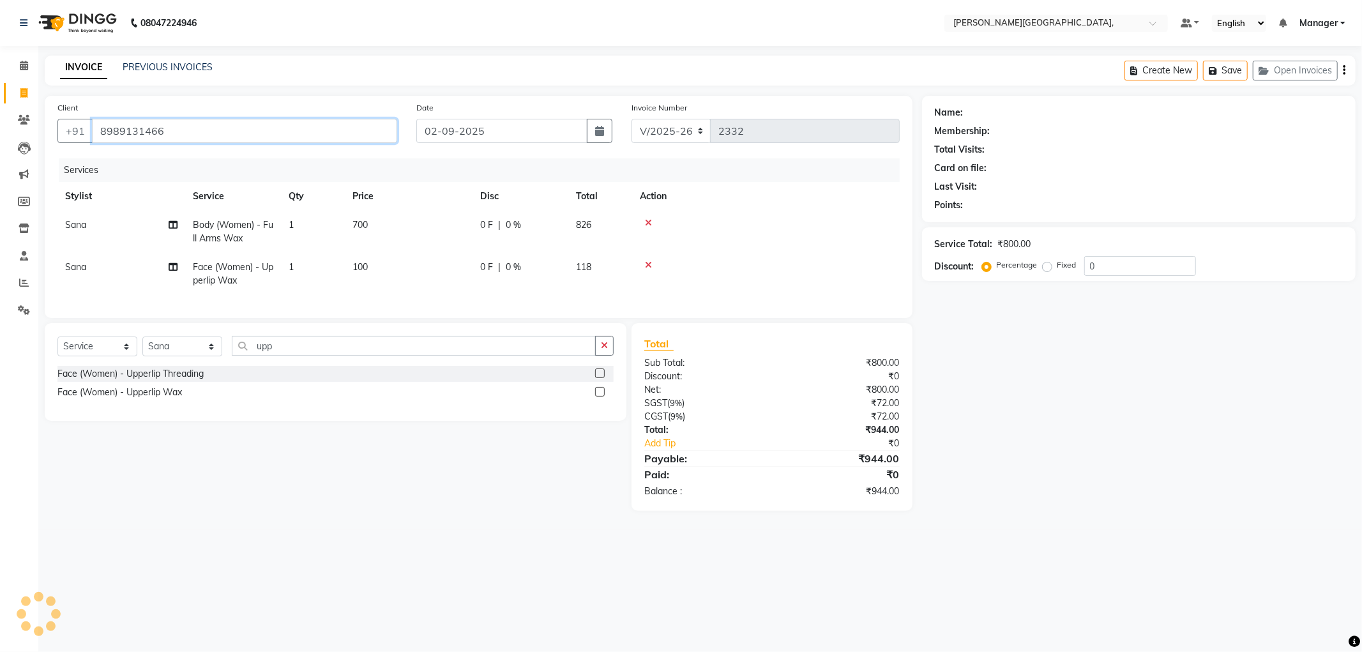
type input "8989131466"
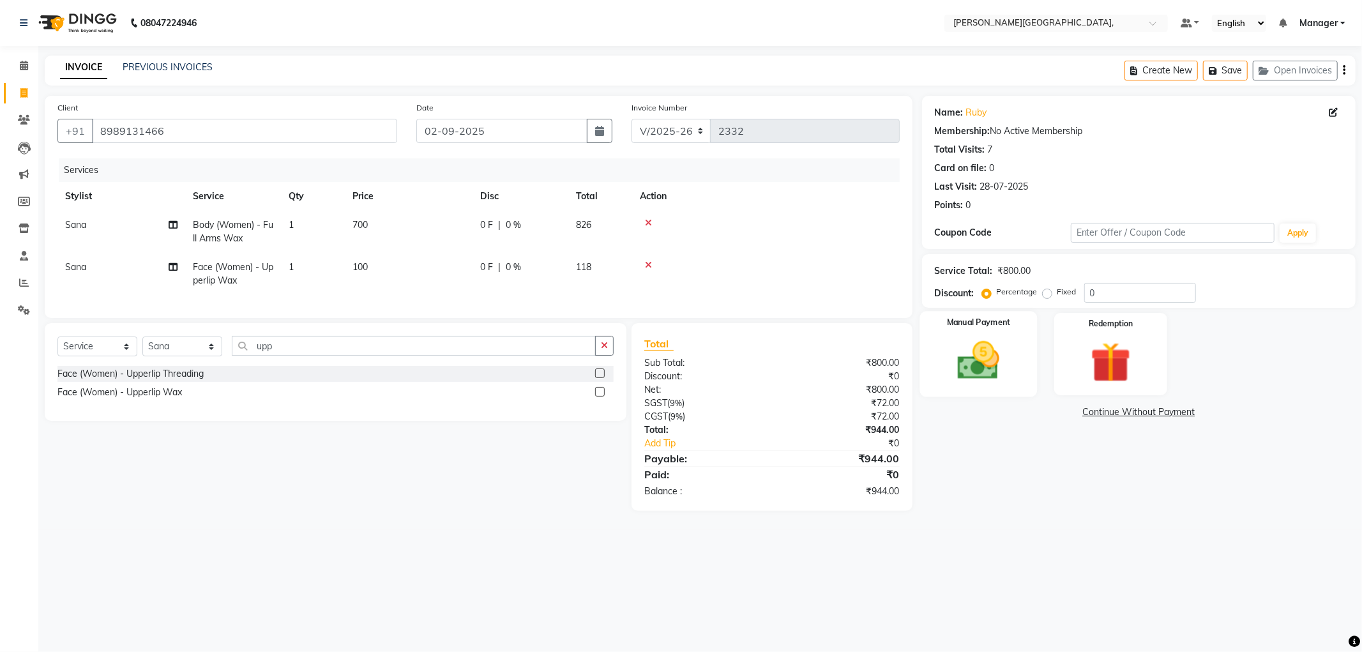
click at [979, 366] on img at bounding box center [978, 360] width 68 height 49
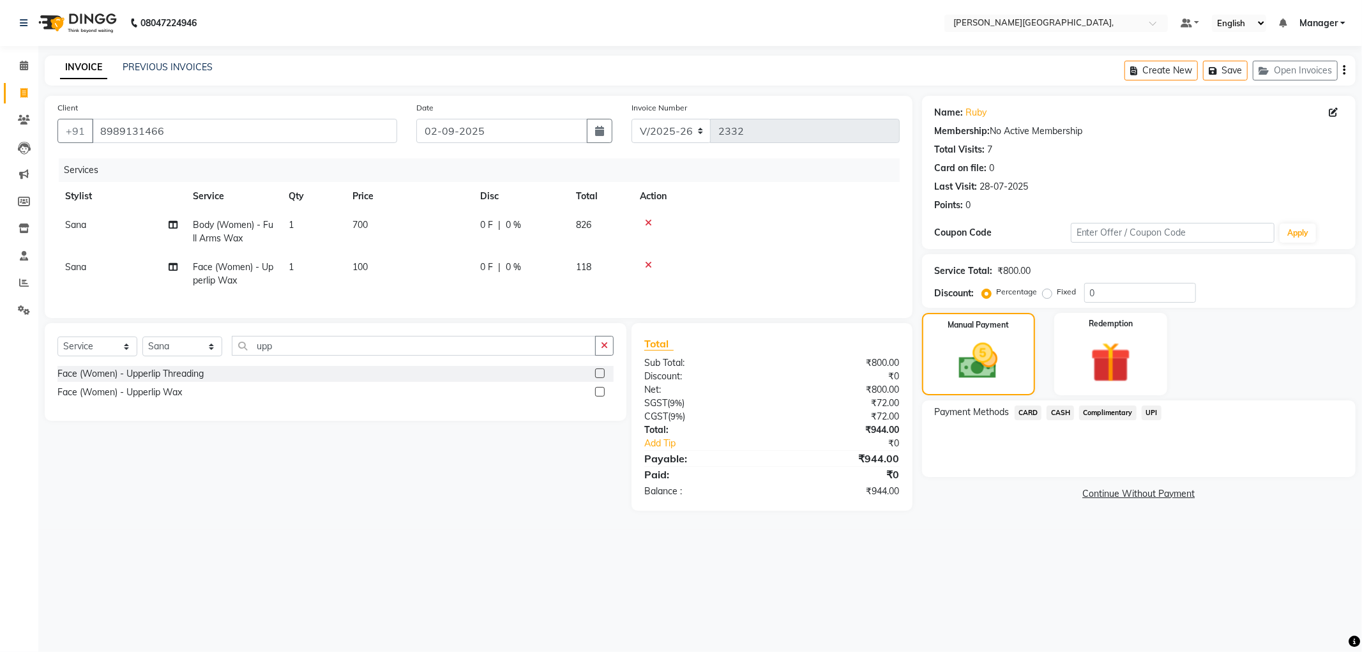
click at [1147, 412] on span "UPI" at bounding box center [1152, 412] width 20 height 15
click at [1127, 483] on button "Add Payment" at bounding box center [1210, 481] width 266 height 20
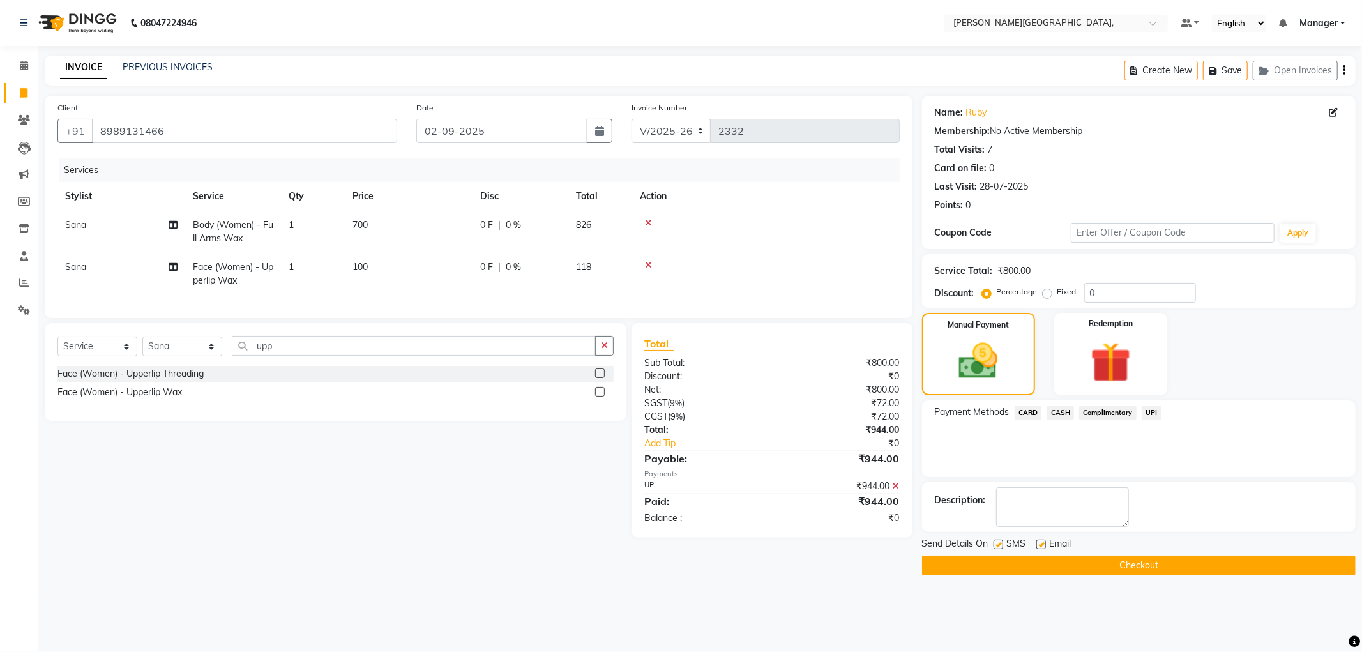
click at [1075, 569] on button "Checkout" at bounding box center [1139, 565] width 434 height 20
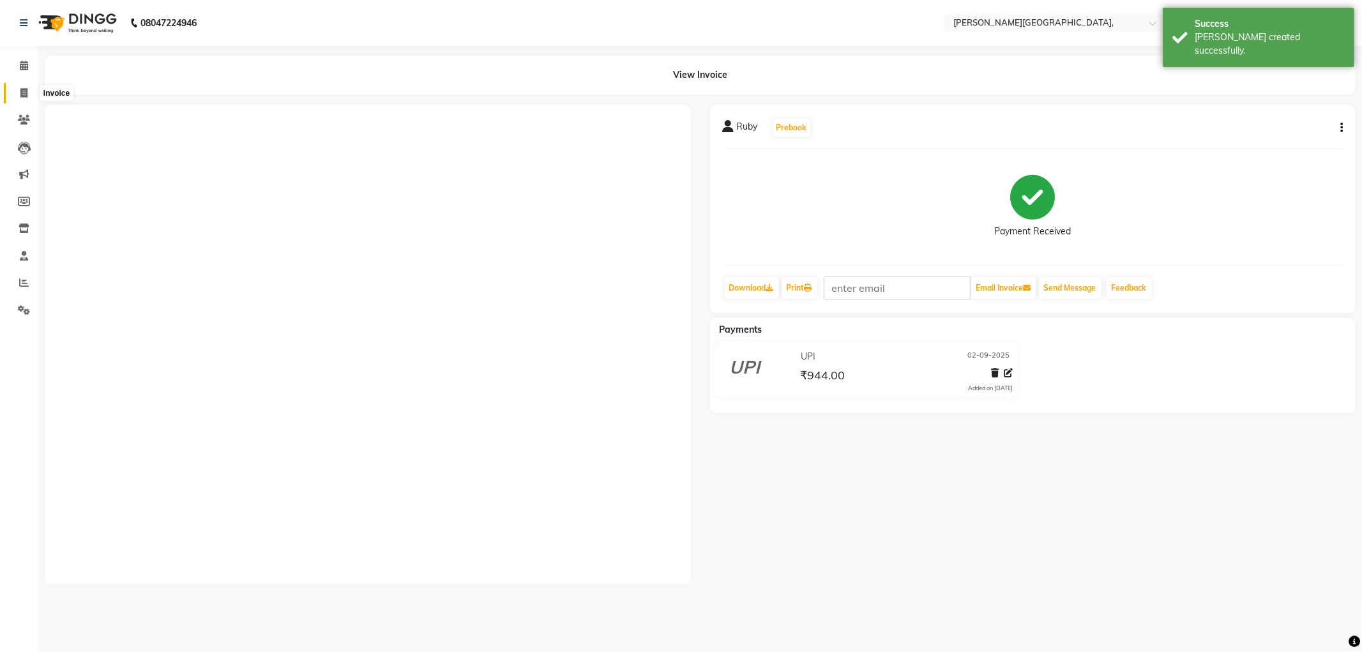
click at [20, 93] on icon at bounding box center [23, 93] width 7 height 10
select select "service"
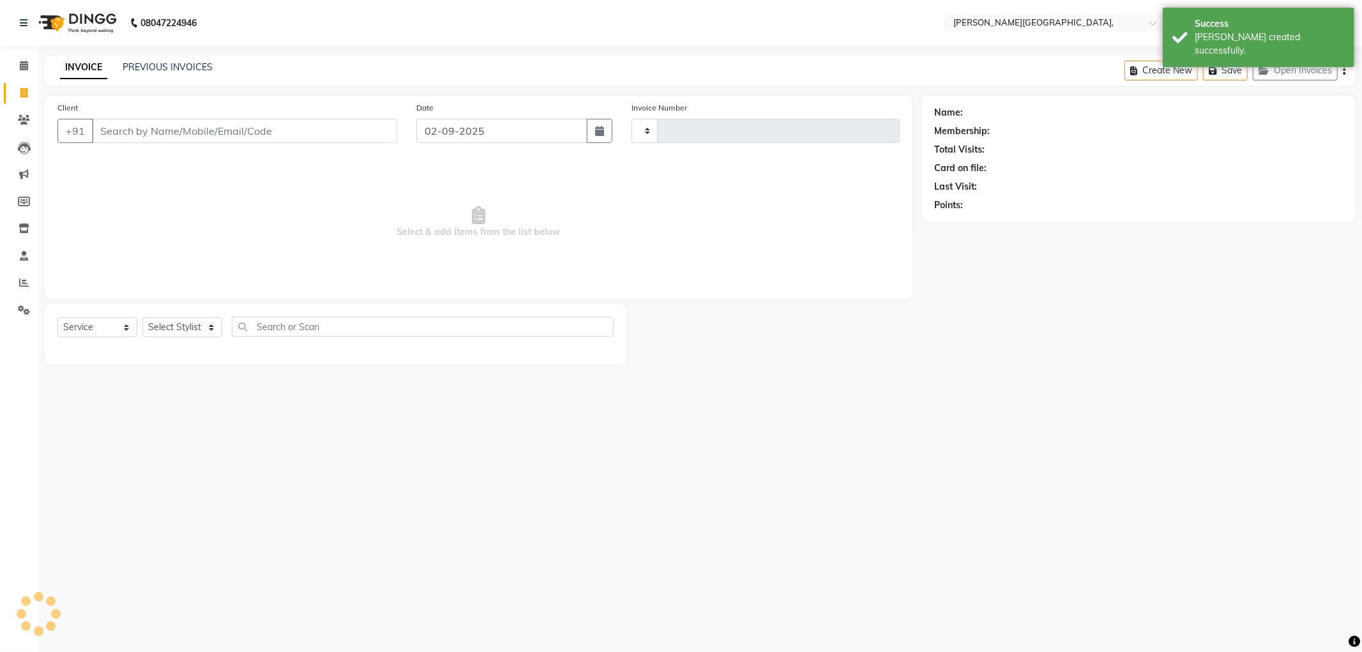
type input "2333"
select select "6483"
click at [161, 62] on link "PREVIOUS INVOICES" at bounding box center [168, 66] width 90 height 11
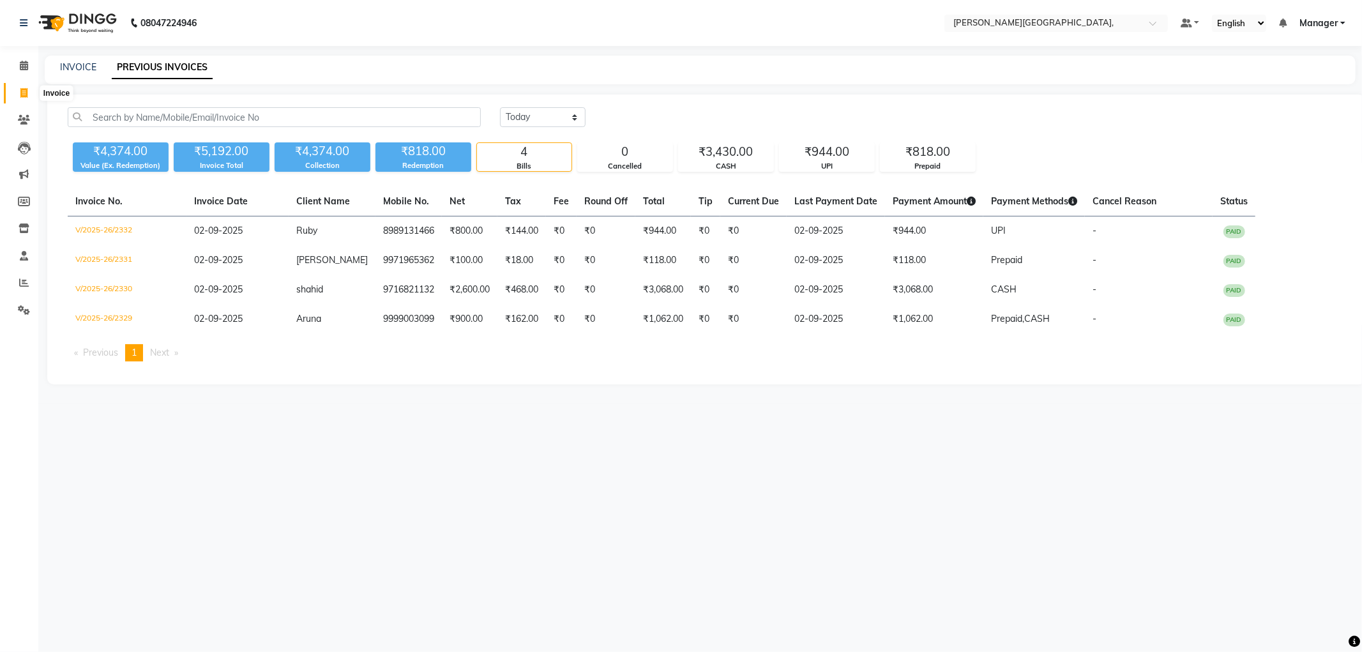
click at [20, 92] on icon at bounding box center [23, 93] width 7 height 10
select select "6483"
select select "service"
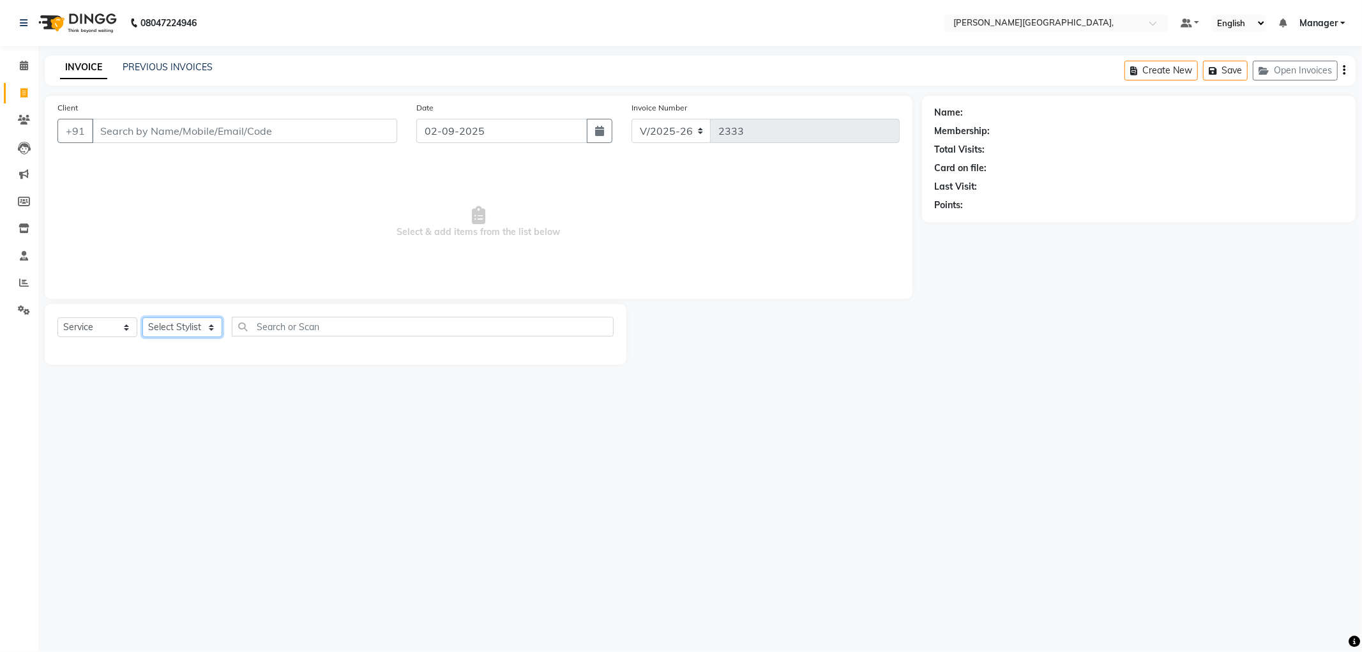
click at [209, 322] on select "Select Stylist [PERSON_NAME] [PERSON_NAME] gungun nails Manager [PERSON_NAME]" at bounding box center [182, 327] width 80 height 20
click at [142, 318] on select "Select Stylist [PERSON_NAME] [PERSON_NAME] gungun nails Manager [PERSON_NAME]" at bounding box center [182, 327] width 80 height 20
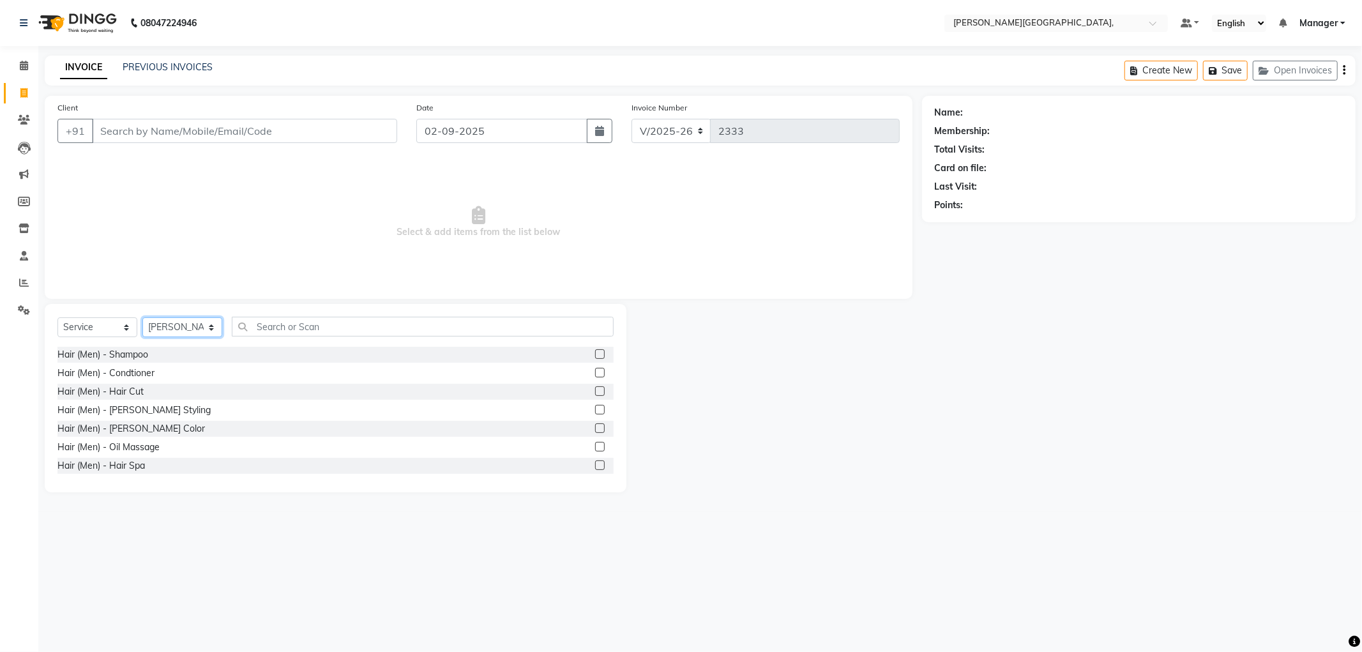
click at [207, 324] on select "Select Stylist [PERSON_NAME] [PERSON_NAME] gungun nails Manager [PERSON_NAME]" at bounding box center [182, 327] width 80 height 20
select select "90070"
click at [142, 318] on select "Select Stylist [PERSON_NAME] [PERSON_NAME] gungun nails Manager [PERSON_NAME]" at bounding box center [182, 327] width 80 height 20
click at [255, 331] on input "text" at bounding box center [423, 327] width 382 height 20
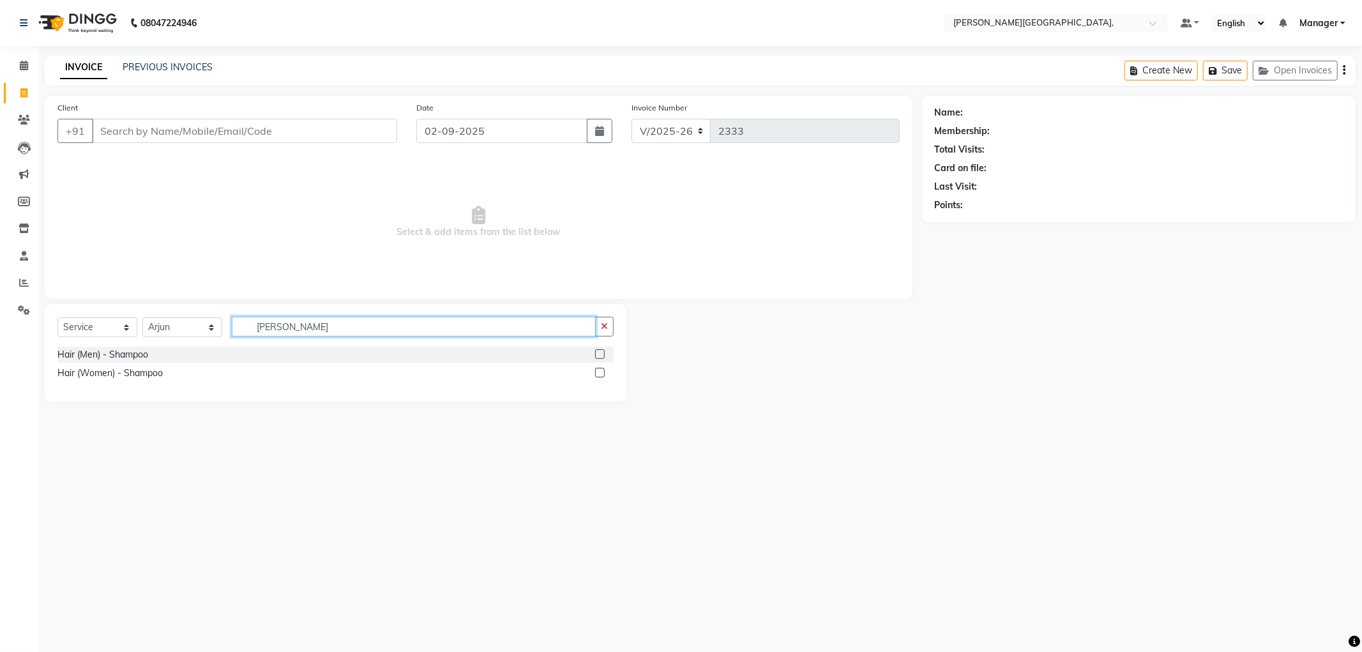
type input "[PERSON_NAME]"
click at [603, 371] on label at bounding box center [600, 373] width 10 height 10
click at [603, 371] on input "checkbox" at bounding box center [599, 373] width 8 height 8
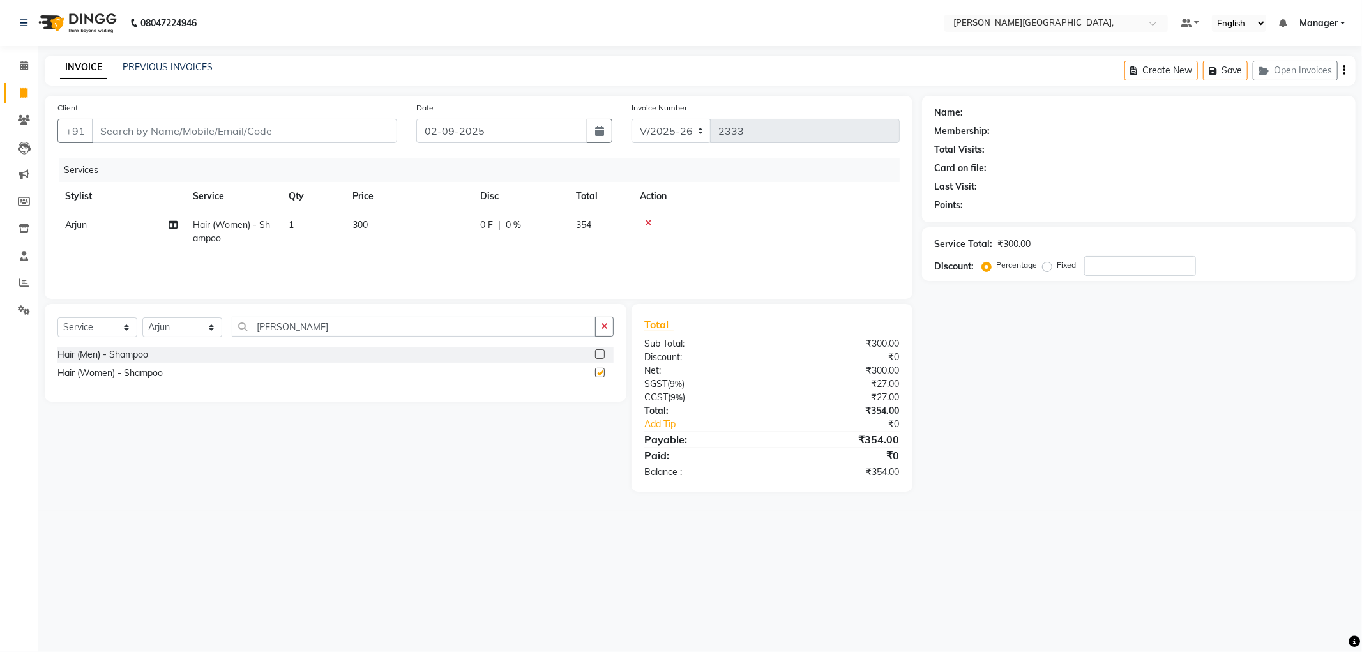
checkbox input "false"
click at [389, 329] on input "[PERSON_NAME]" at bounding box center [414, 327] width 364 height 20
type input "s"
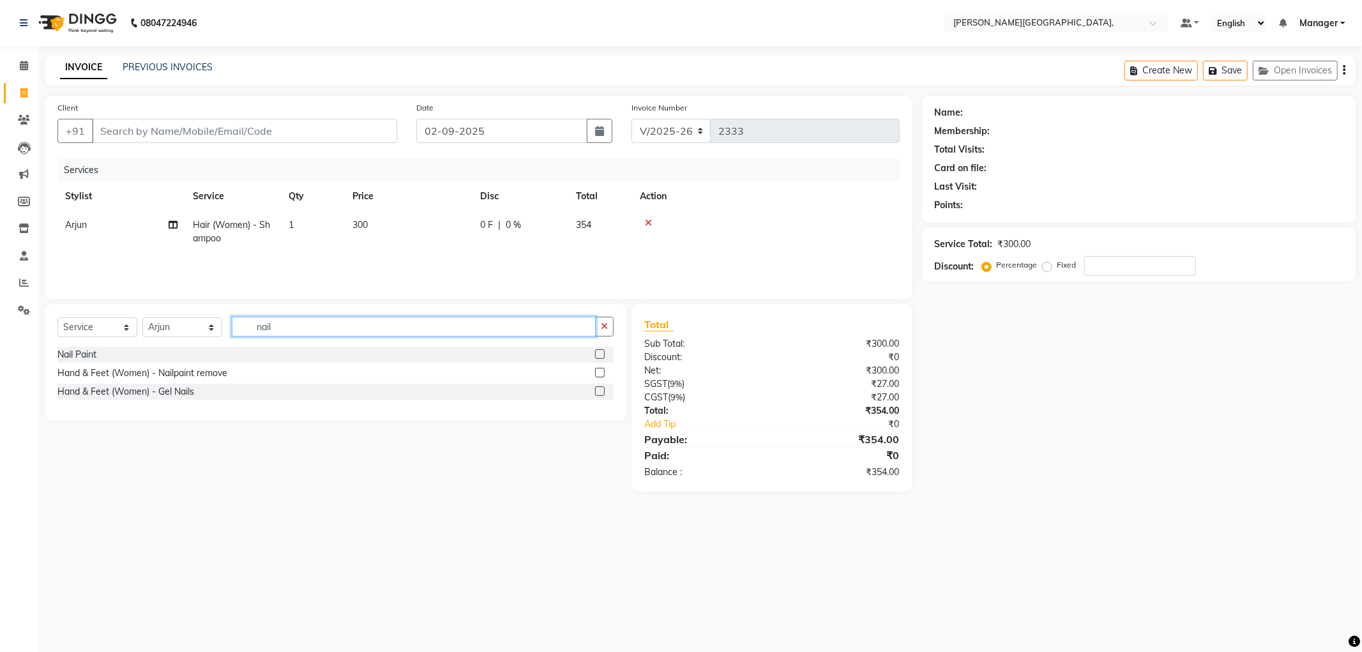
type input "nail"
click at [601, 372] on label at bounding box center [600, 373] width 10 height 10
click at [601, 372] on input "checkbox" at bounding box center [599, 373] width 8 height 8
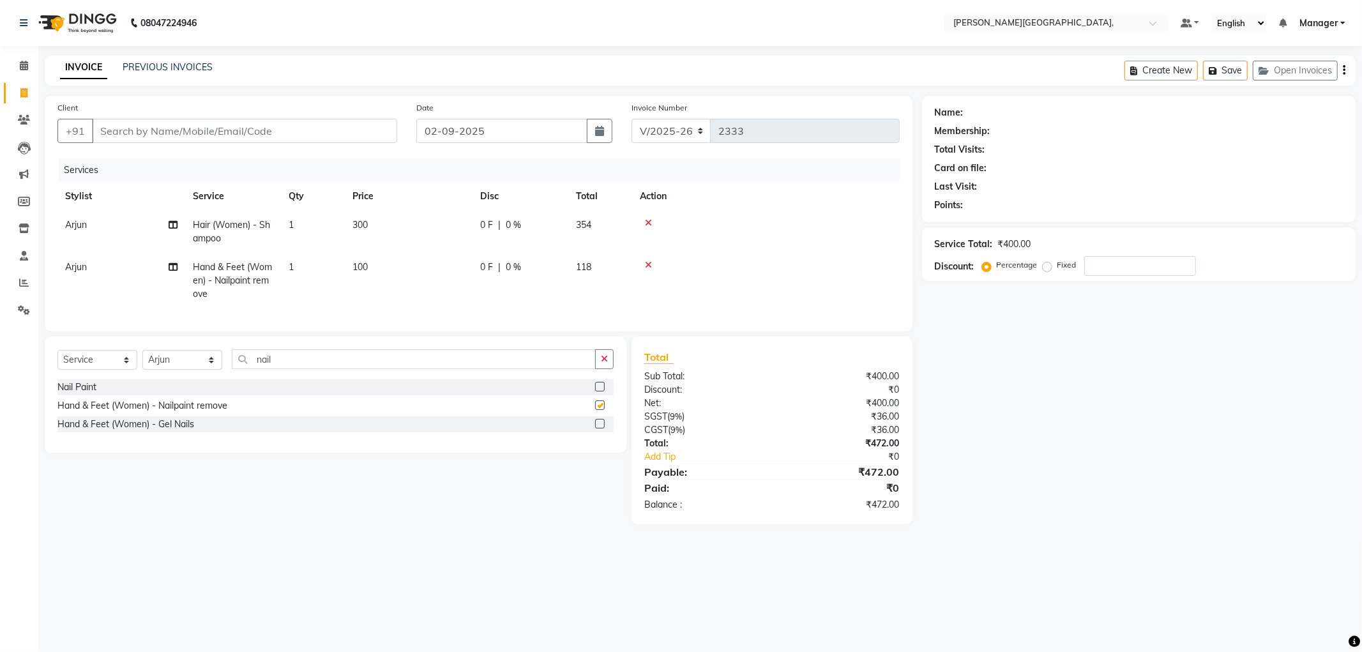
checkbox input "false"
click at [360, 265] on span "100" at bounding box center [359, 266] width 15 height 11
select select "90070"
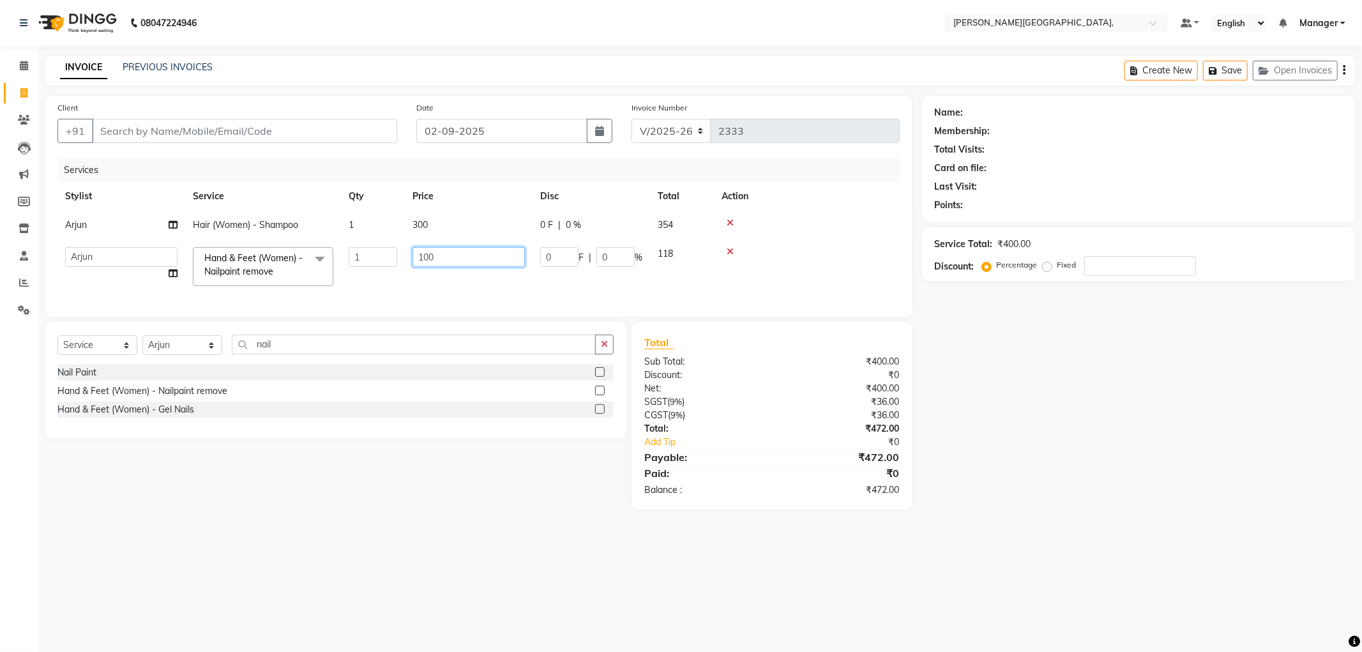
click at [426, 256] on input "100" at bounding box center [468, 257] width 112 height 20
type input "150"
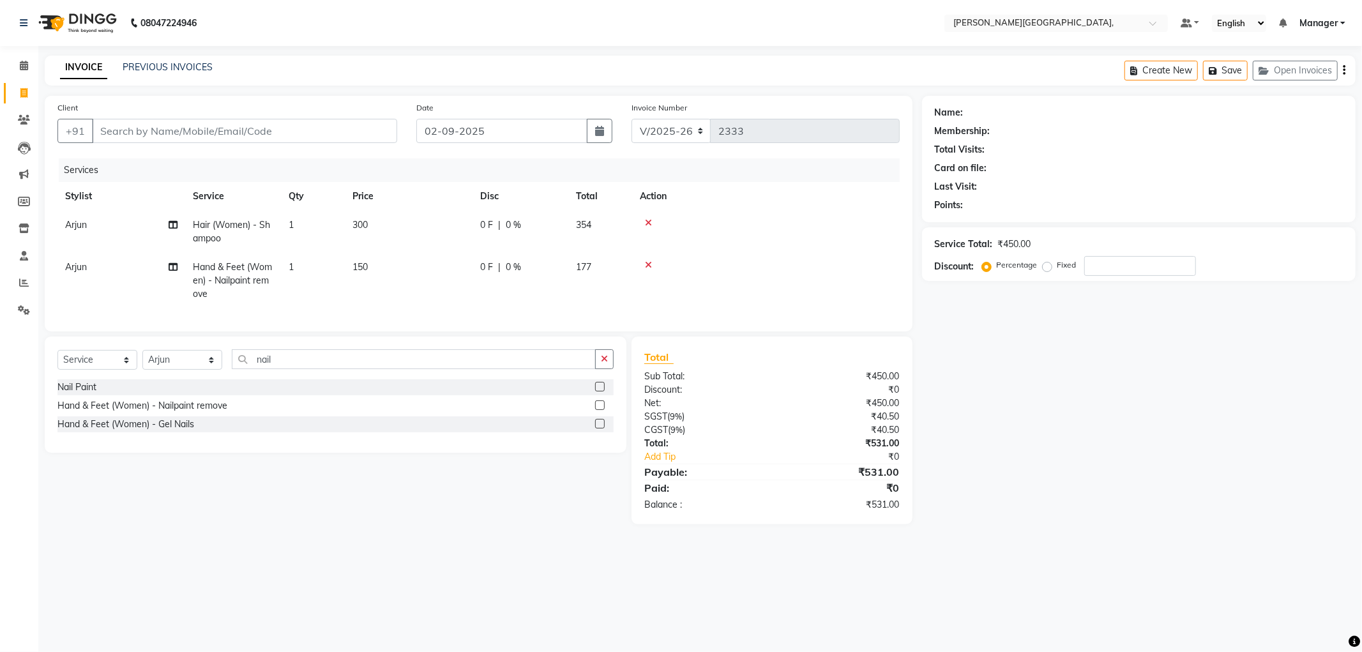
click at [423, 283] on td "150" at bounding box center [409, 281] width 128 height 56
select select "90070"
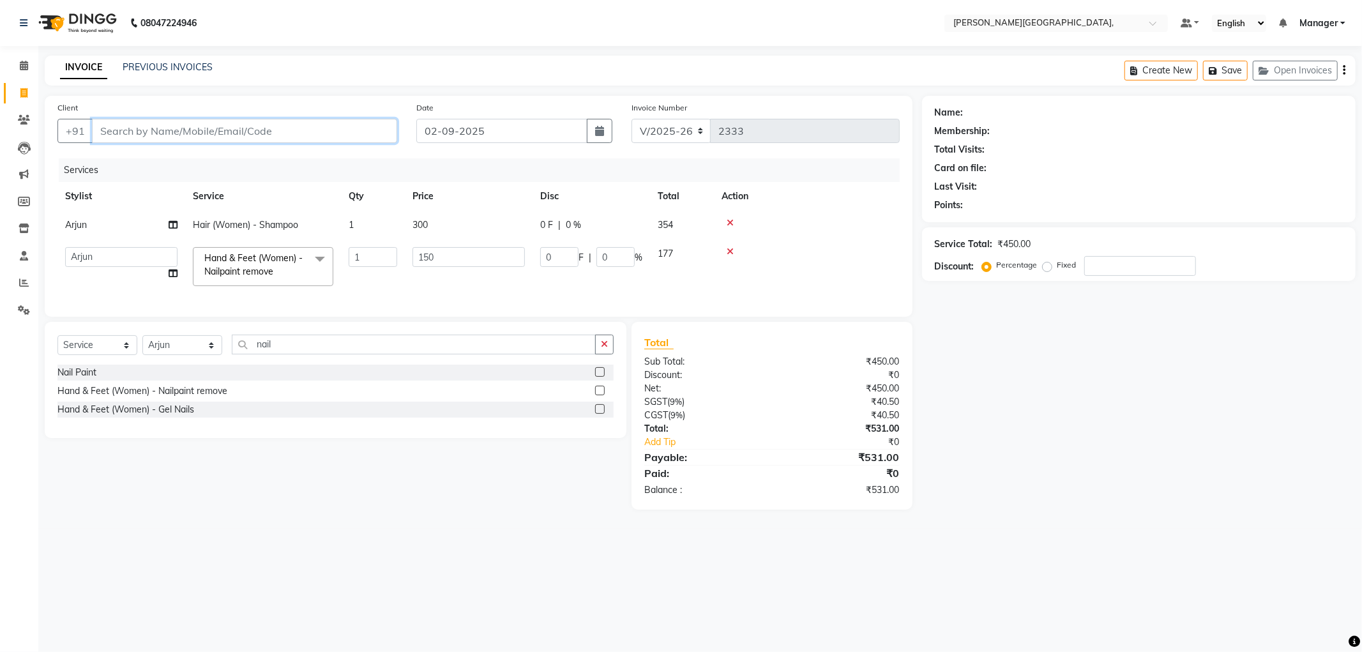
click at [267, 132] on input "Client" at bounding box center [244, 131] width 305 height 24
type input "9"
type input "0"
click at [172, 161] on span "99717101" at bounding box center [165, 160] width 51 height 13
type input "9971710129"
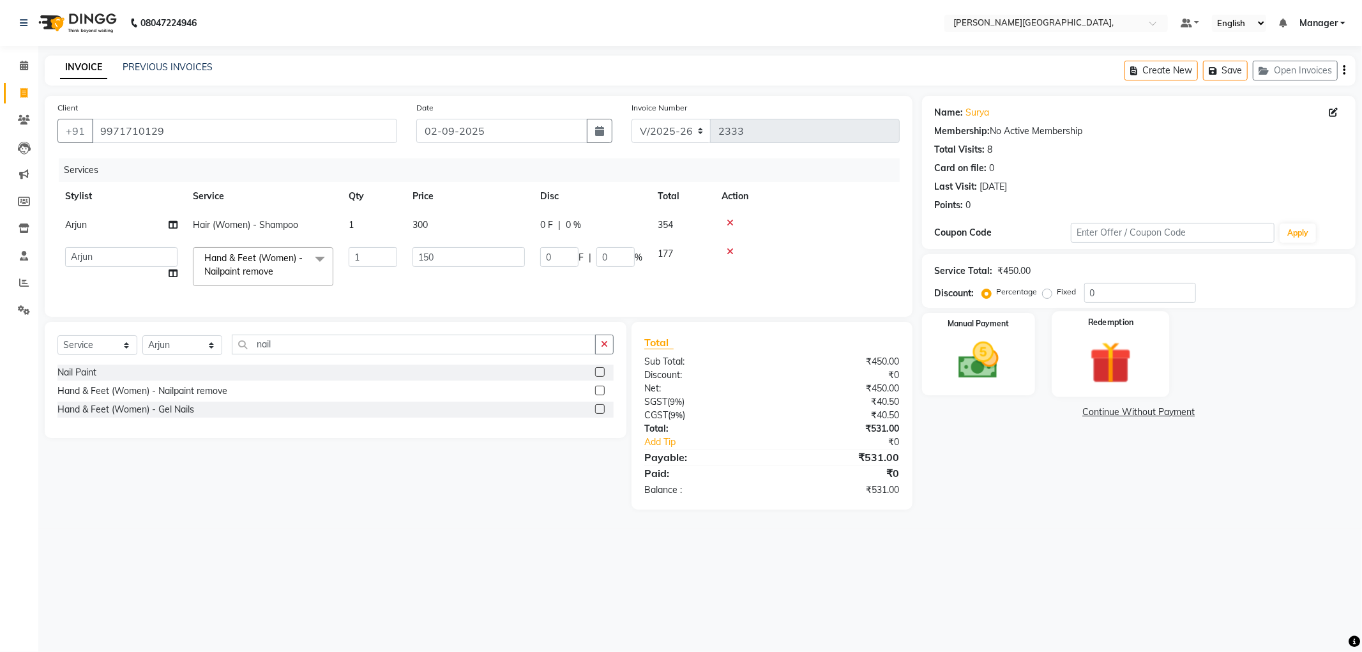
click at [1076, 336] on img at bounding box center [1110, 362] width 68 height 52
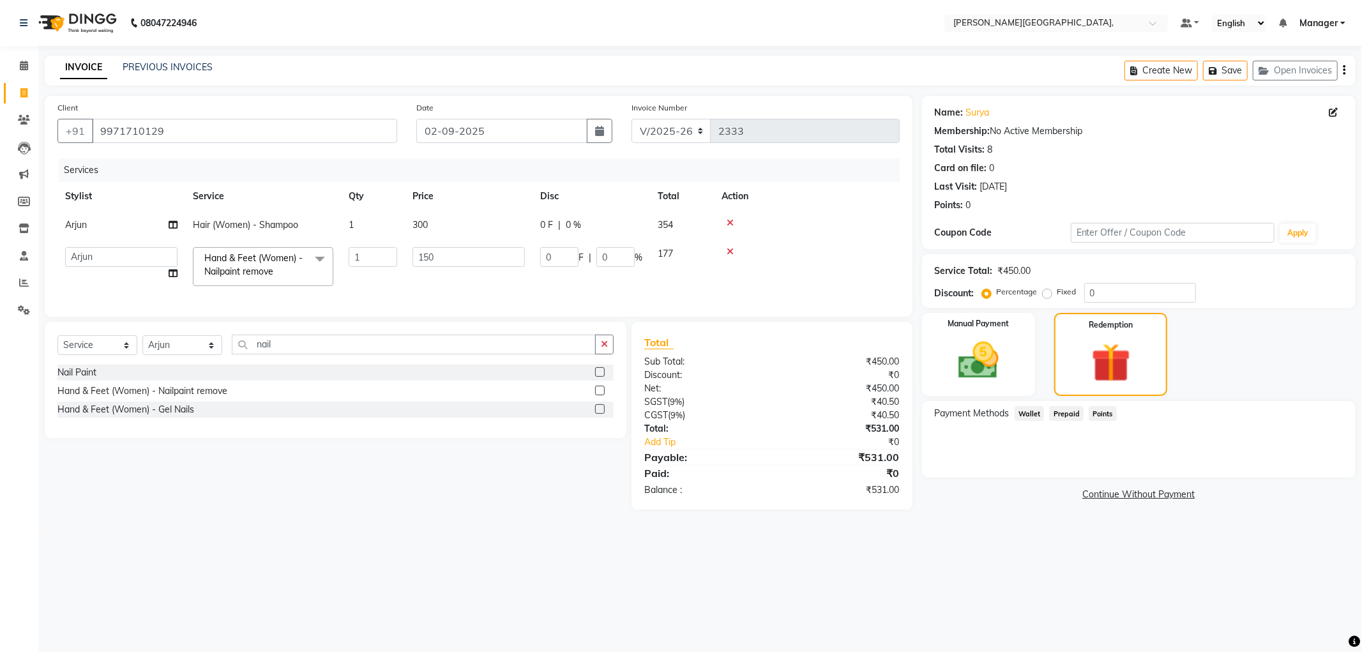
click at [1103, 411] on span "Points" at bounding box center [1103, 413] width 28 height 15
click at [1059, 411] on span "Prepaid" at bounding box center [1066, 413] width 34 height 15
click at [973, 362] on img at bounding box center [978, 360] width 68 height 49
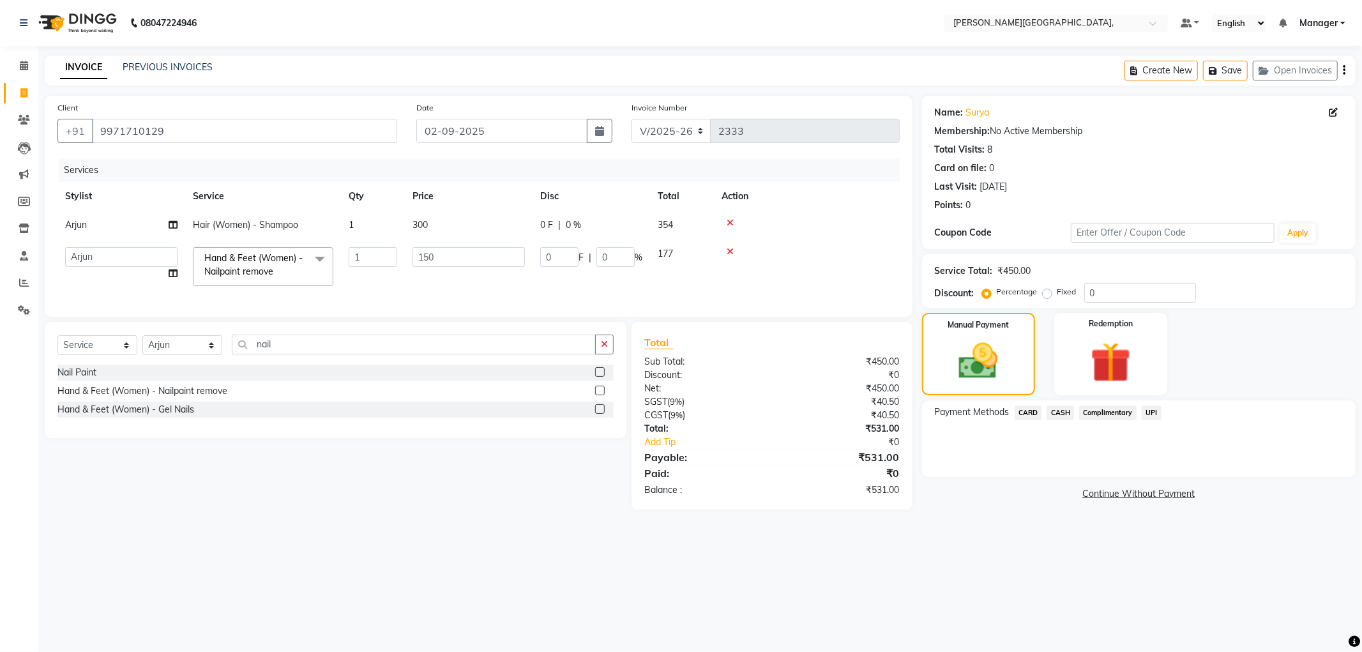
click at [1150, 415] on span "UPI" at bounding box center [1152, 412] width 20 height 15
click at [1140, 474] on button "Add Payment" at bounding box center [1210, 481] width 266 height 20
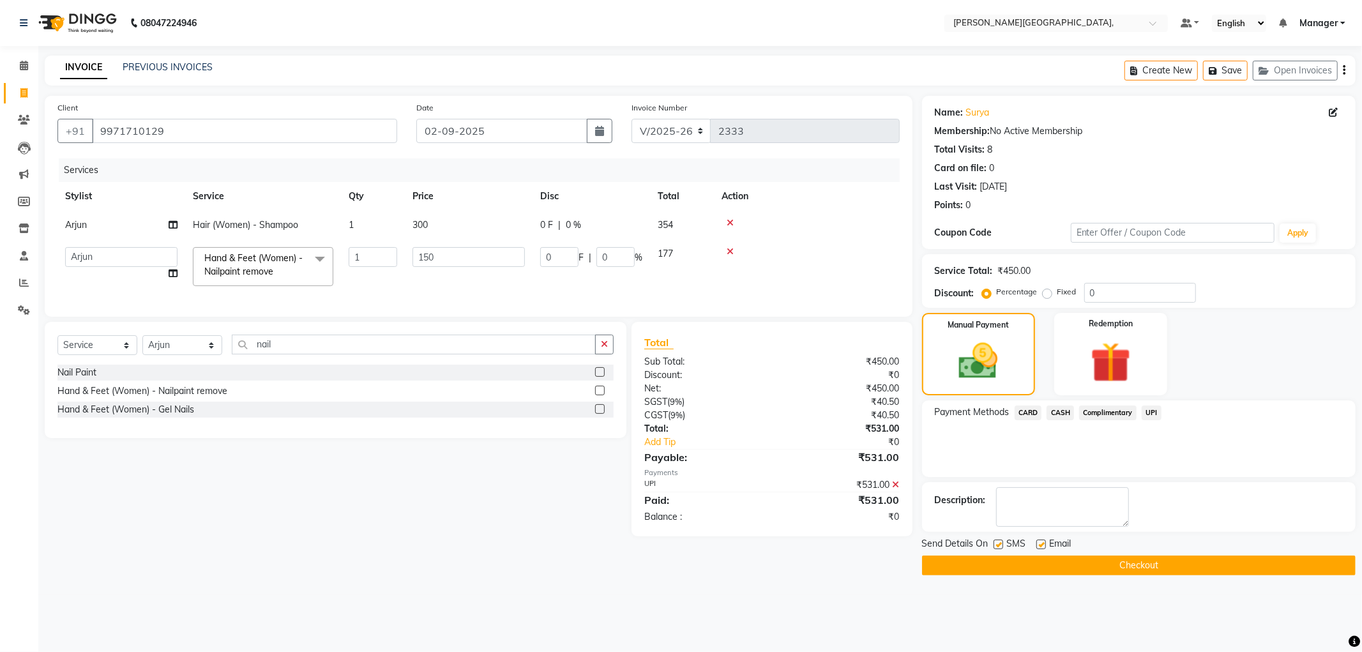
click at [1124, 569] on button "Checkout" at bounding box center [1139, 565] width 434 height 20
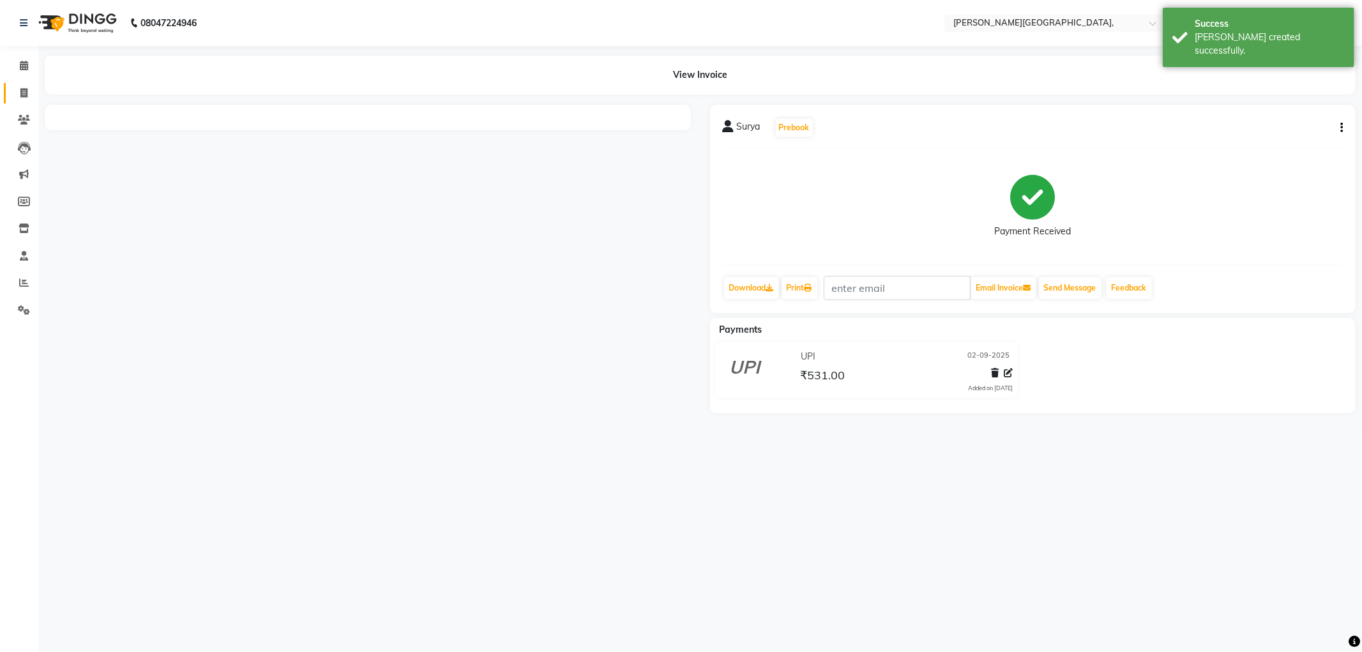
click at [22, 92] on icon at bounding box center [23, 93] width 7 height 10
select select "service"
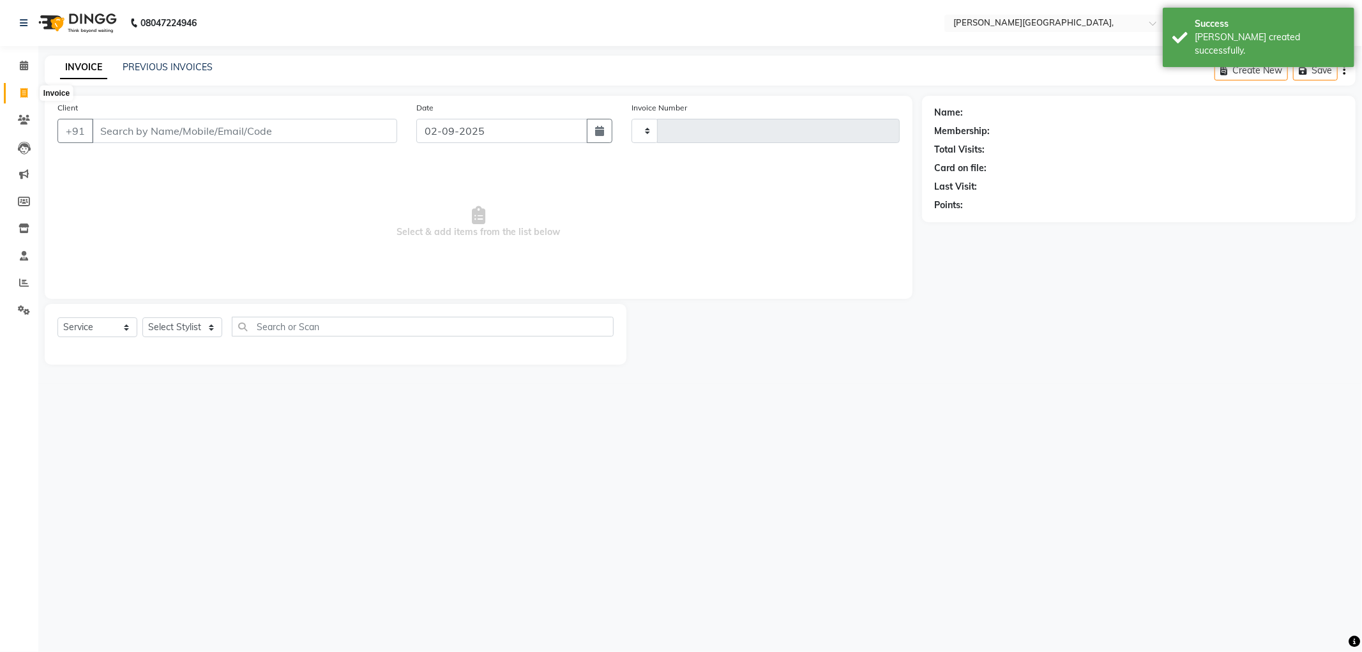
type input "2334"
select select "6483"
click at [190, 64] on link "PREVIOUS INVOICES" at bounding box center [168, 66] width 90 height 11
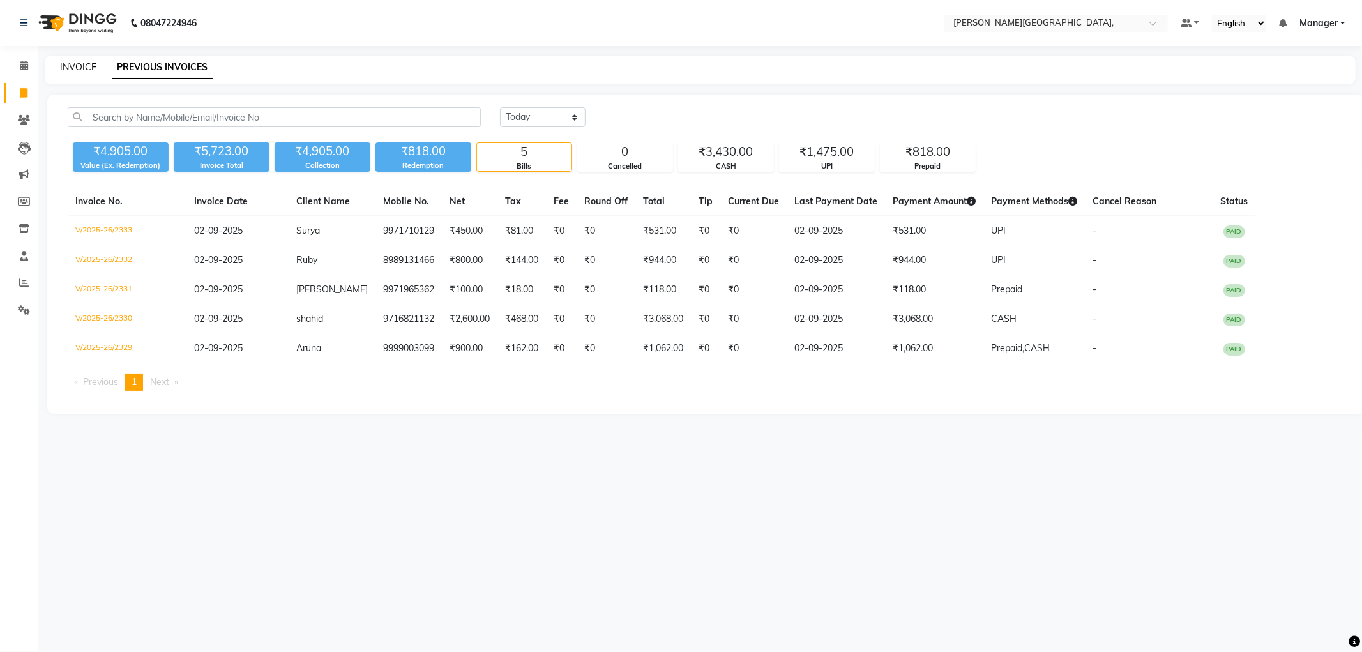
click at [72, 68] on link "INVOICE" at bounding box center [78, 66] width 36 height 11
select select "6483"
select select "service"
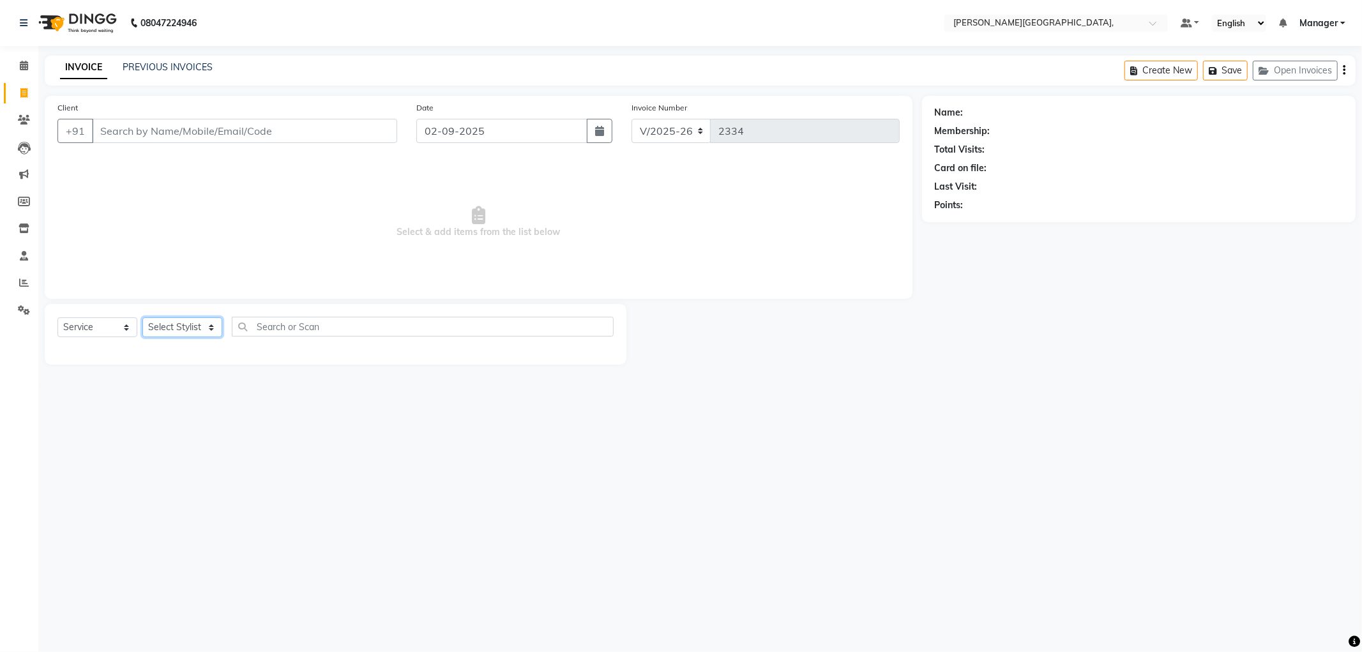
click at [211, 329] on select "Select Stylist [PERSON_NAME] [PERSON_NAME] gungun nails Manager [PERSON_NAME]" at bounding box center [182, 327] width 80 height 20
select select "83621"
click at [142, 318] on select "Select Stylist [PERSON_NAME] [PERSON_NAME] gungun nails Manager [PERSON_NAME]" at bounding box center [182, 327] width 80 height 20
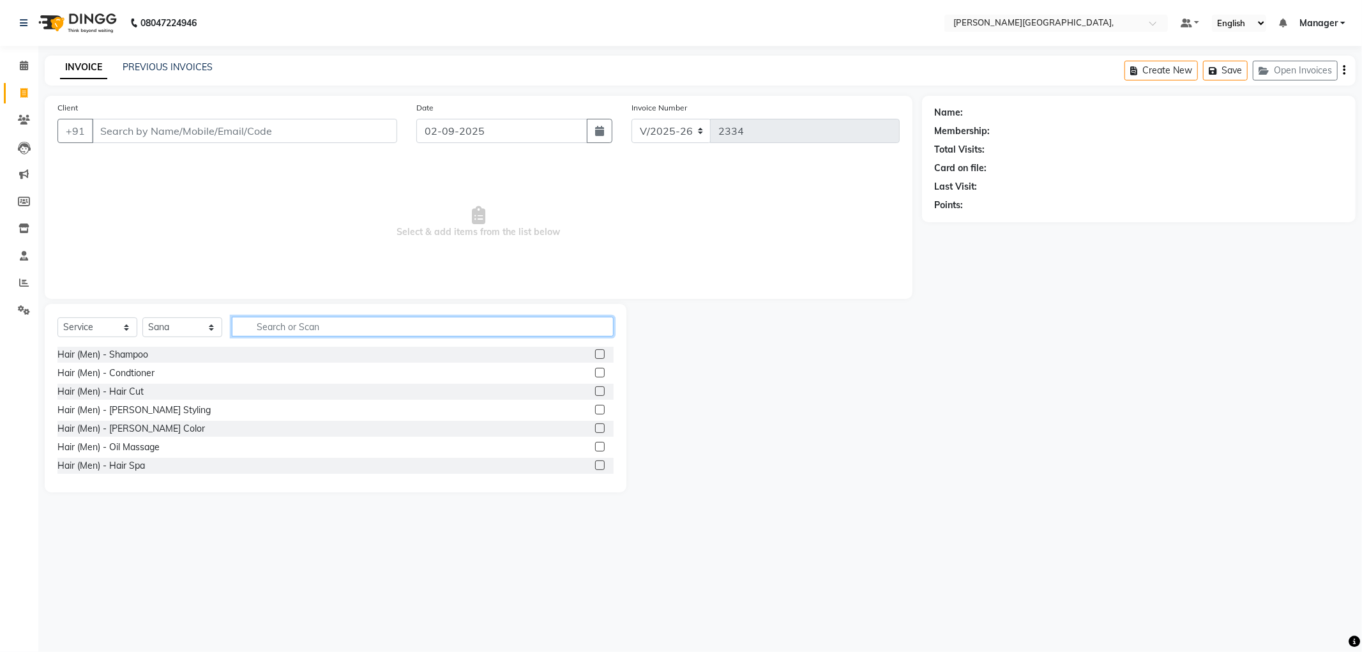
click at [268, 331] on input "text" at bounding box center [423, 327] width 382 height 20
type input "thre"
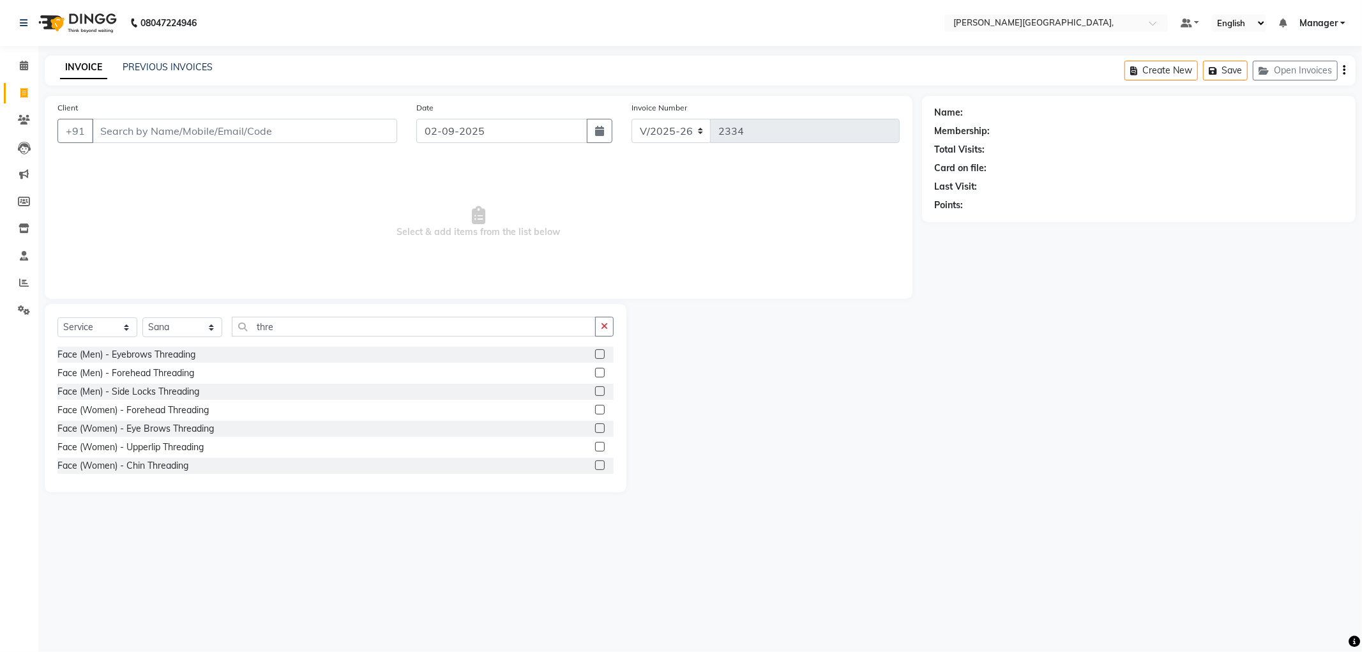
click at [595, 428] on label at bounding box center [600, 428] width 10 height 10
click at [595, 428] on input "checkbox" at bounding box center [599, 429] width 8 height 8
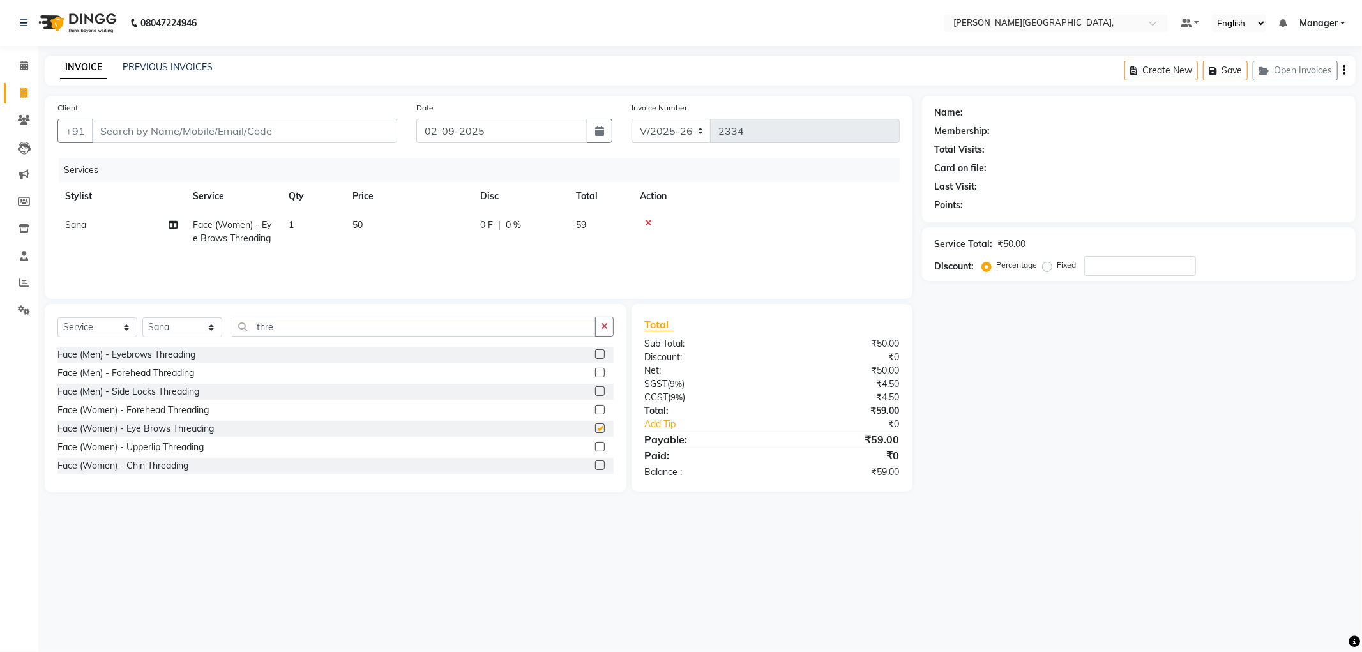
checkbox input "false"
